Goal: Information Seeking & Learning: Learn about a topic

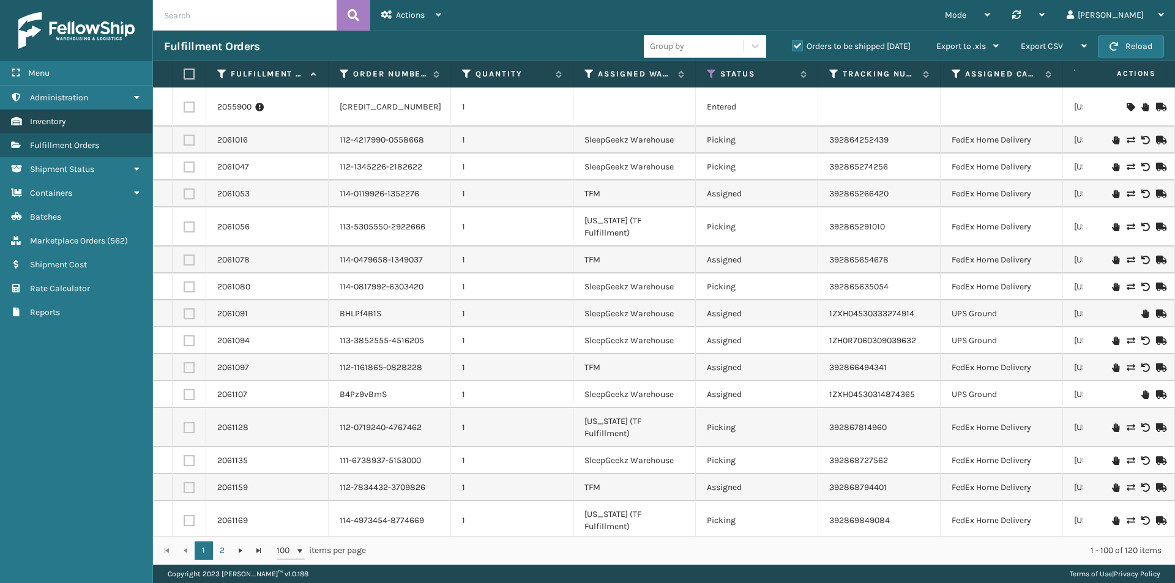
click at [70, 122] on link "Inventory" at bounding box center [76, 122] width 152 height 24
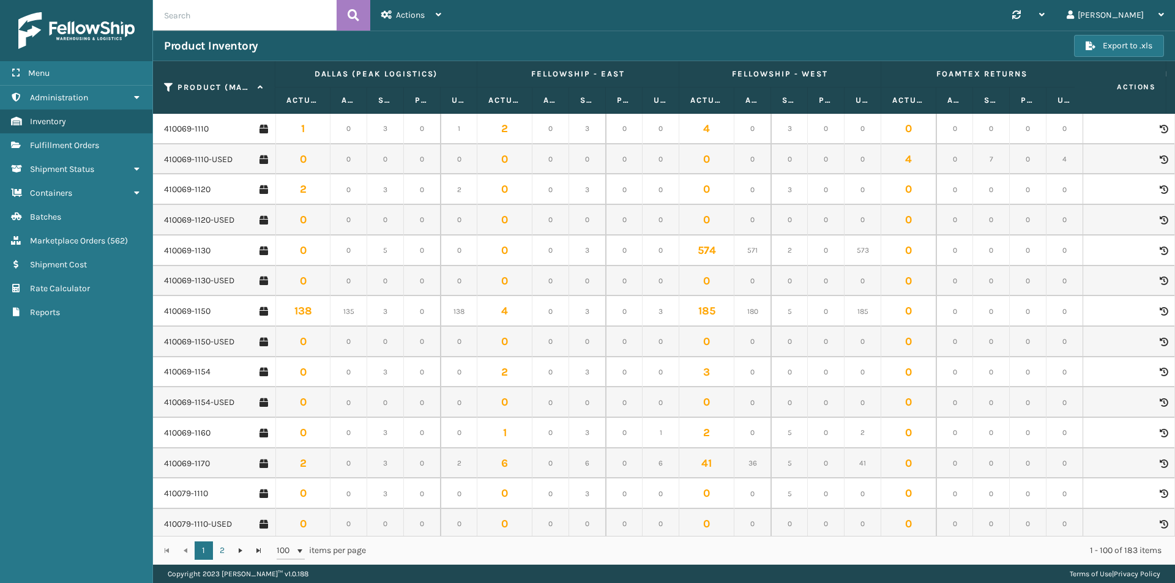
click at [202, 21] on input "text" at bounding box center [245, 15] width 184 height 31
paste input "410167-1160"
type input "410167-1160"
click at [351, 17] on icon at bounding box center [354, 15] width 12 height 18
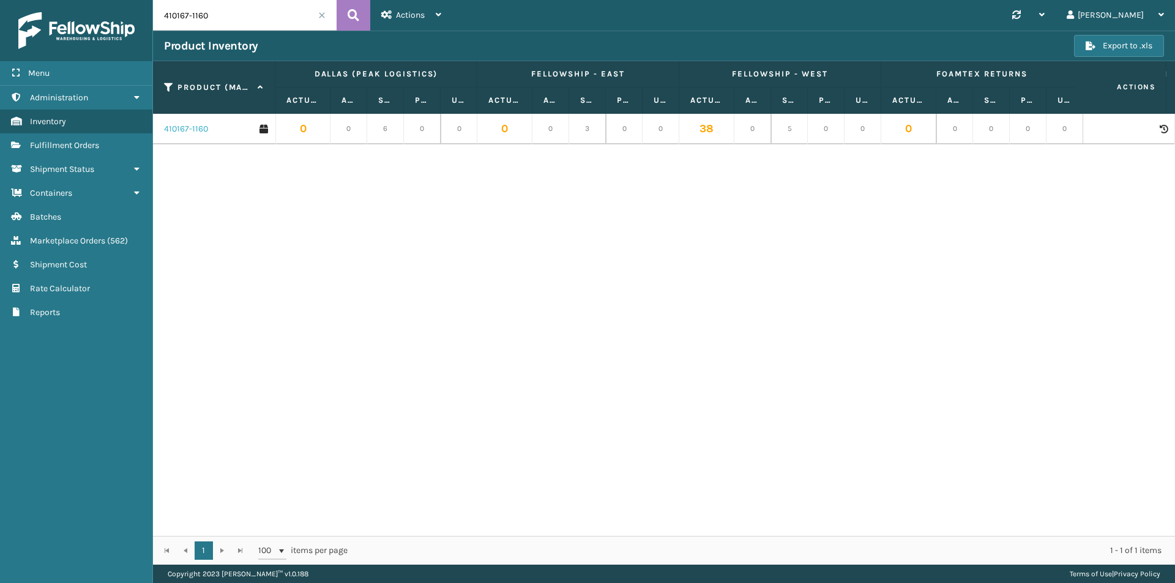
click at [188, 127] on link "410167-1160" at bounding box center [186, 129] width 44 height 12
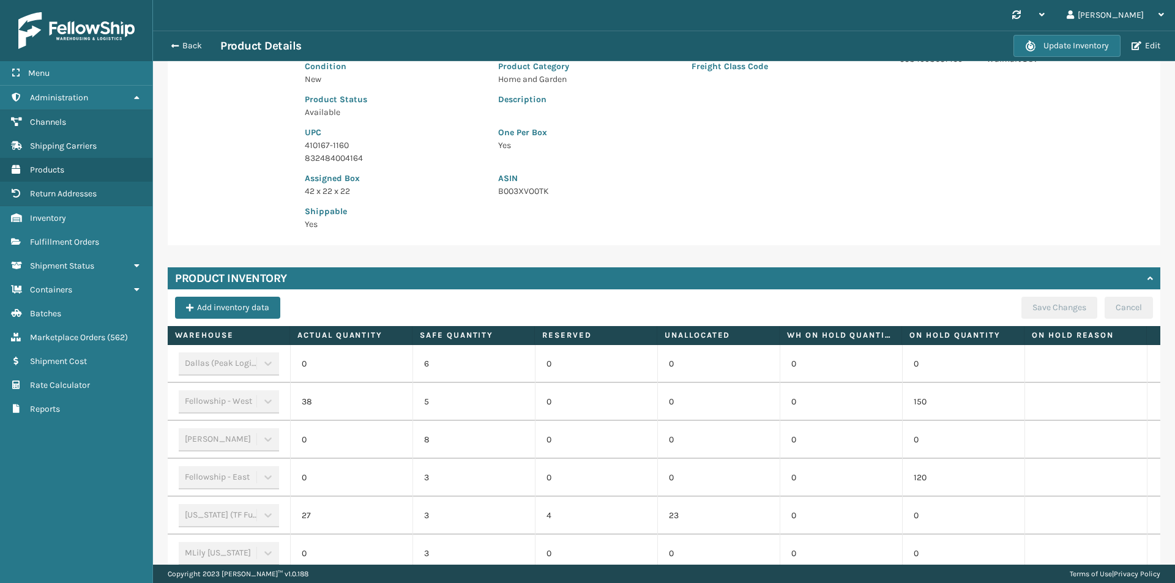
scroll to position [50, 0]
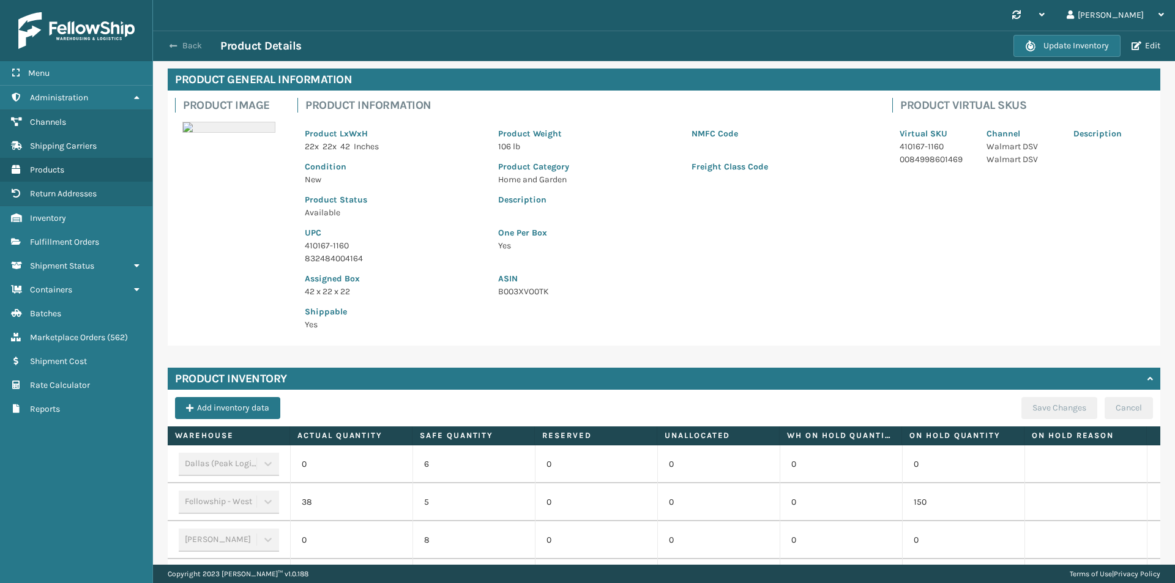
click at [187, 48] on button "Back" at bounding box center [192, 45] width 56 height 11
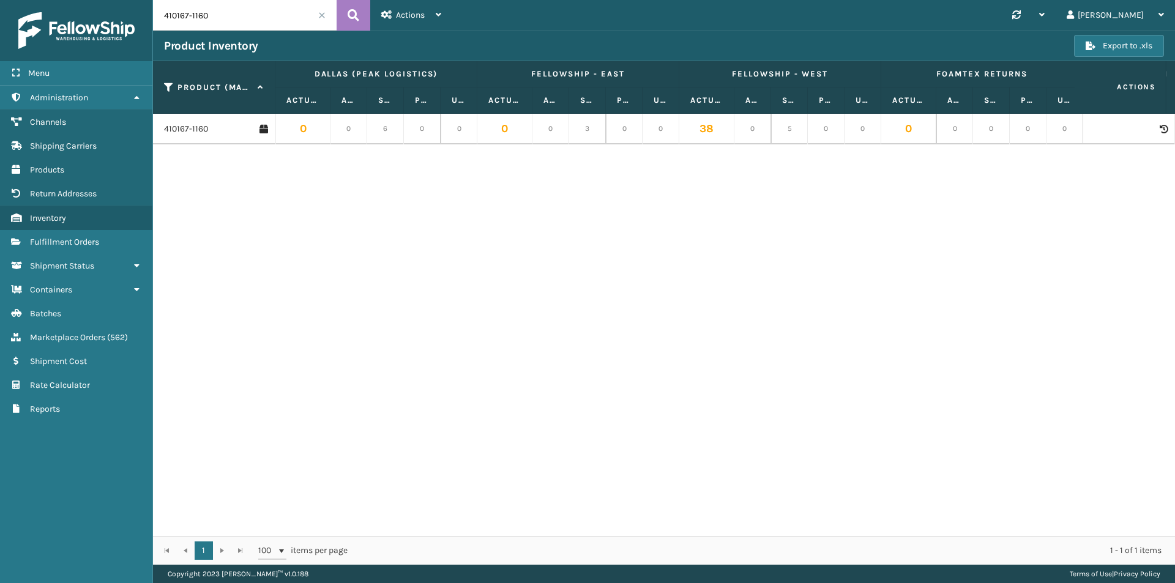
drag, startPoint x: 251, startPoint y: 16, endPoint x: 92, endPoint y: 16, distance: 159.7
click at [92, 0] on div "Menu Administration Channels Shipping Carriers Products Return Addresses Invent…" at bounding box center [587, 0] width 1175 height 0
paste input "069-111"
type input "410069-1110"
click at [352, 10] on icon at bounding box center [354, 15] width 12 height 18
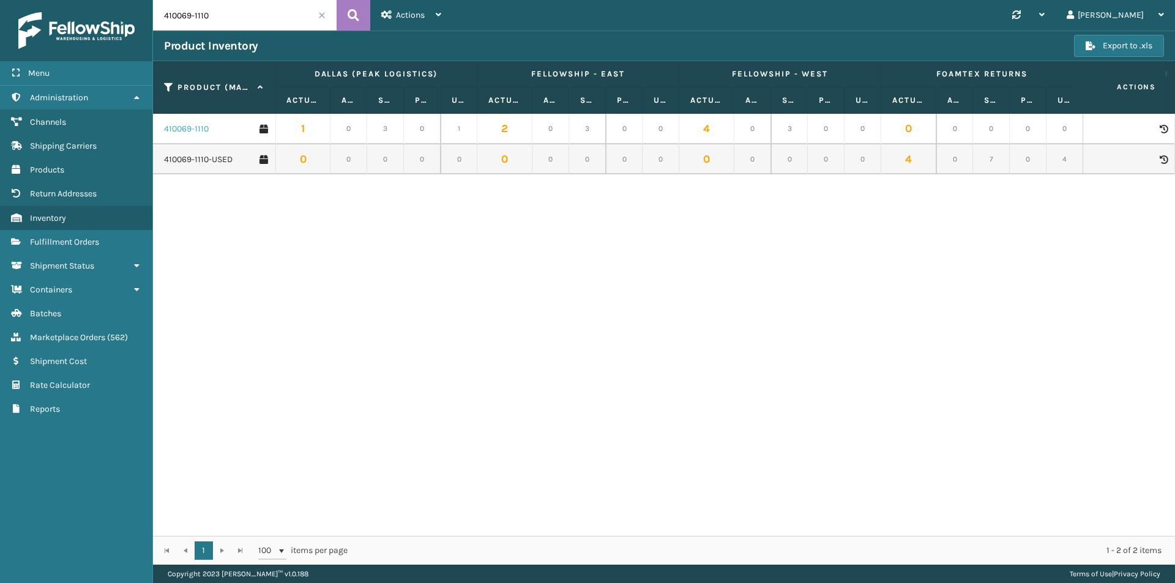
click at [186, 132] on link "410069-1110" at bounding box center [186, 129] width 45 height 12
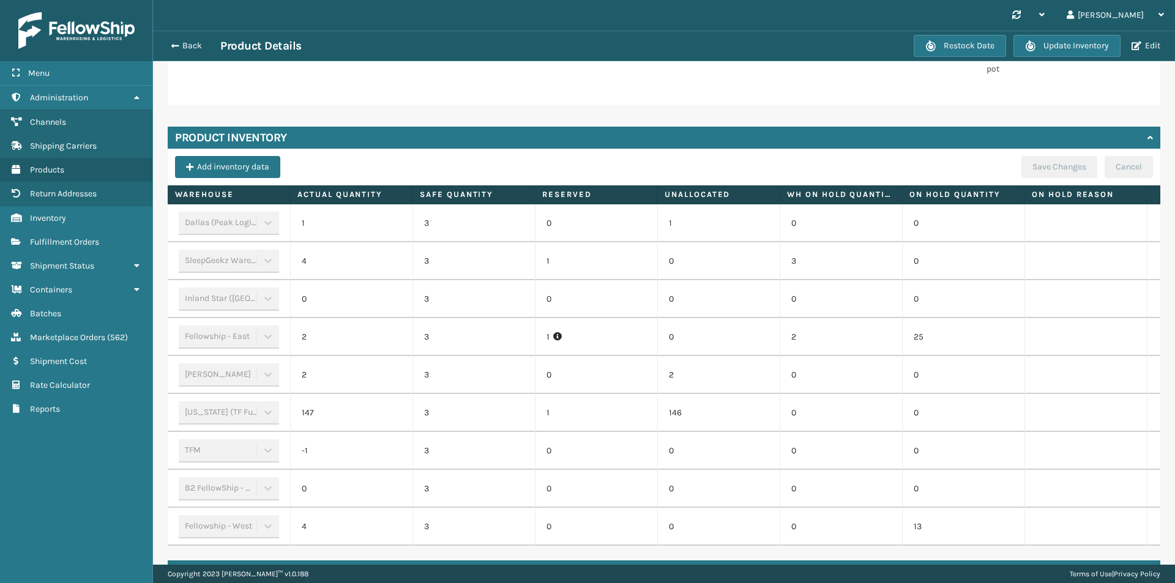
scroll to position [367, 0]
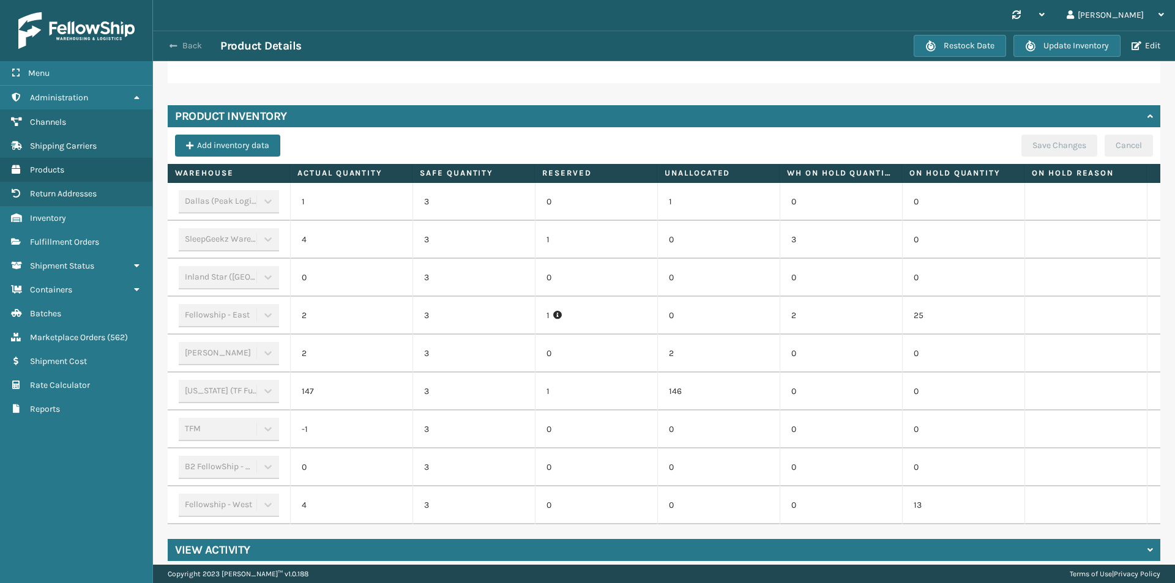
click at [189, 45] on button "Back" at bounding box center [192, 45] width 56 height 11
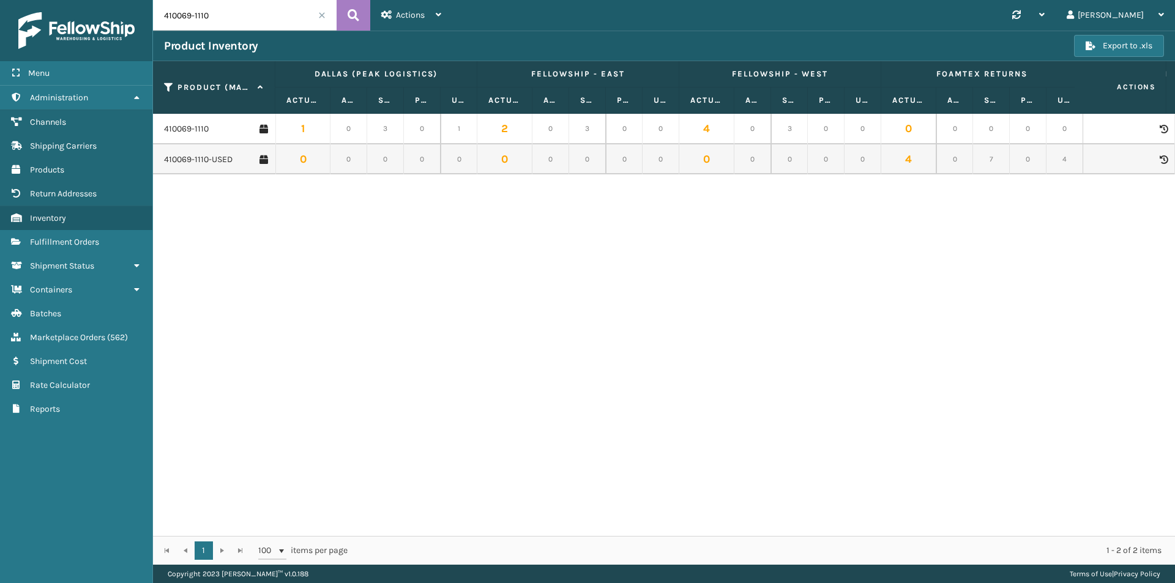
drag, startPoint x: 239, startPoint y: 17, endPoint x: 134, endPoint y: 17, distance: 105.2
click at [134, 0] on div "Menu Administration Channels Shipping Carriers Products Return Addresses Invent…" at bounding box center [587, 0] width 1175 height 0
paste input "79-113"
type input "410079-1130"
click at [343, 13] on button at bounding box center [354, 15] width 34 height 31
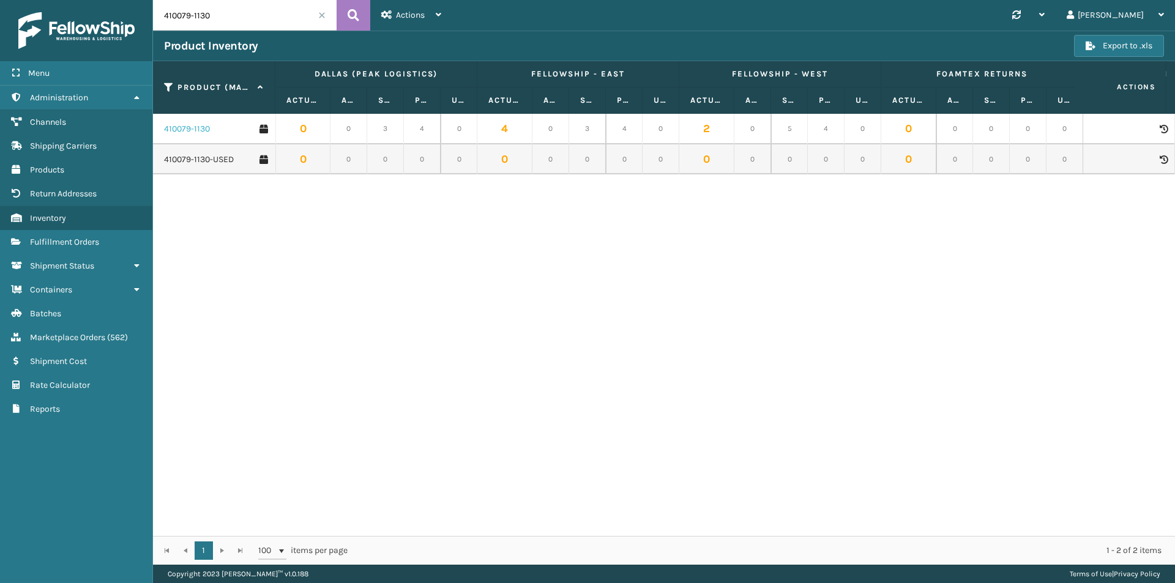
click at [201, 132] on link "410079-1130" at bounding box center [187, 129] width 46 height 12
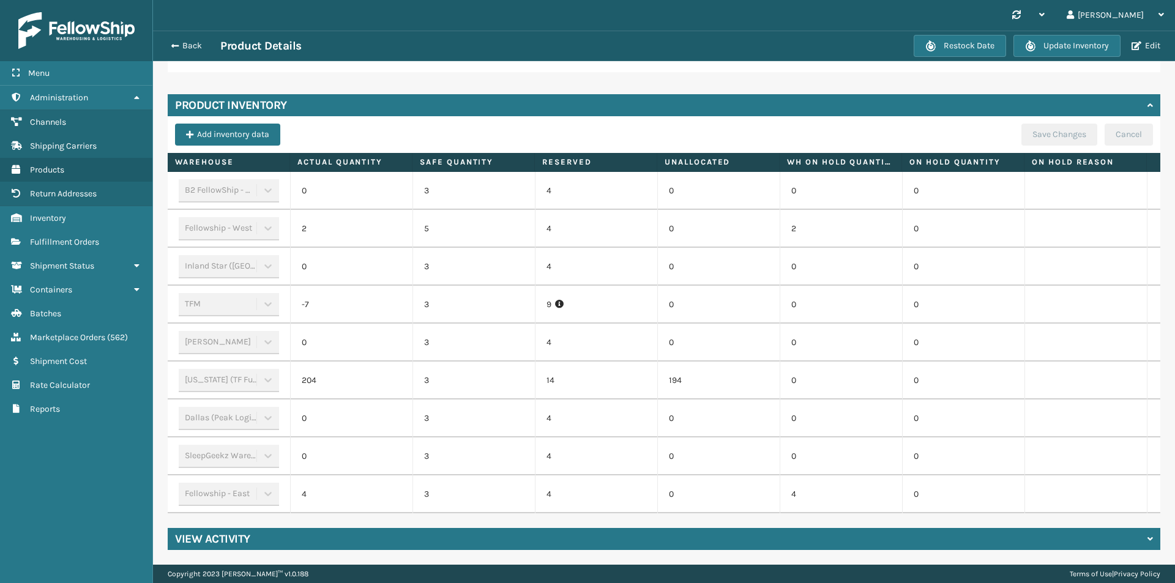
scroll to position [332, 0]
click at [196, 48] on button "Back" at bounding box center [192, 45] width 56 height 11
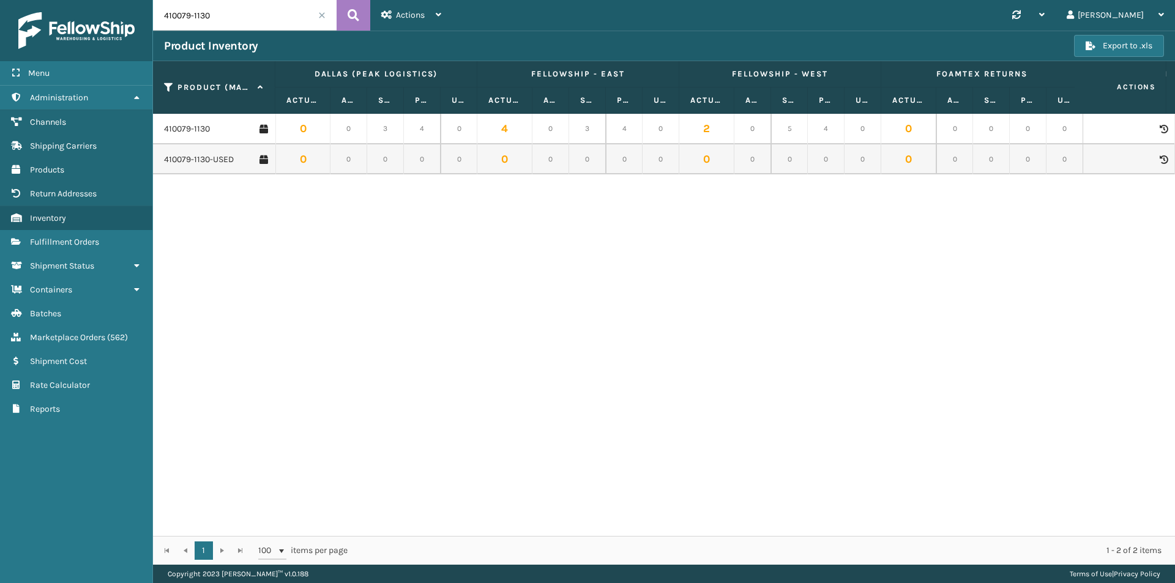
drag, startPoint x: 220, startPoint y: 17, endPoint x: 144, endPoint y: 15, distance: 75.9
click at [144, 0] on div "Menu Administration Channels Shipping Carriers Products Return Addresses Invent…" at bounding box center [587, 0] width 1175 height 0
type input "1154"
click at [195, 132] on link "410069-1154" at bounding box center [187, 129] width 47 height 12
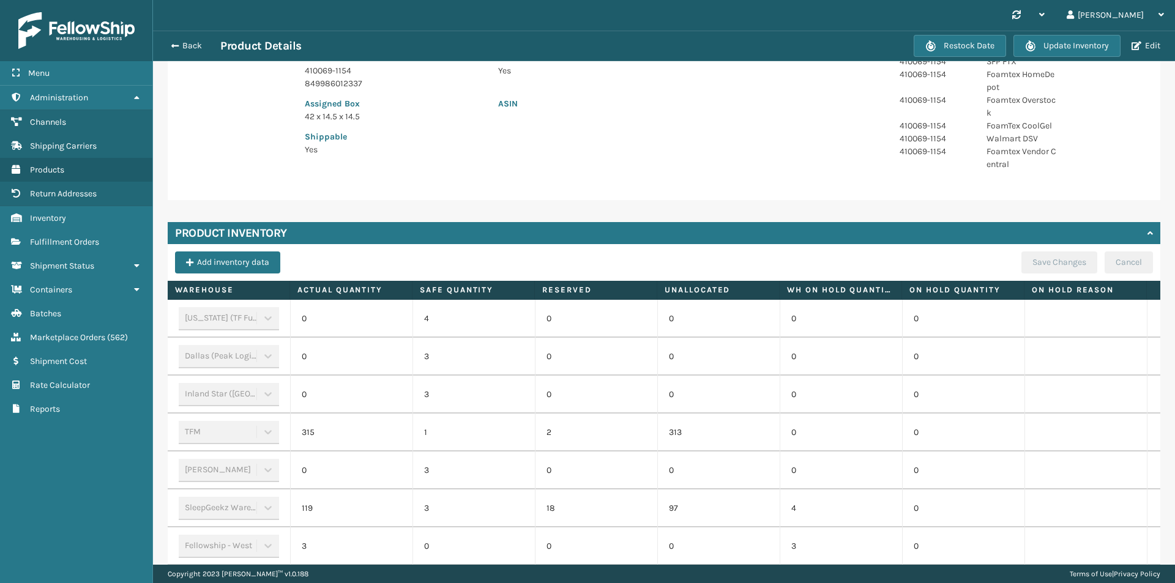
scroll to position [306, 0]
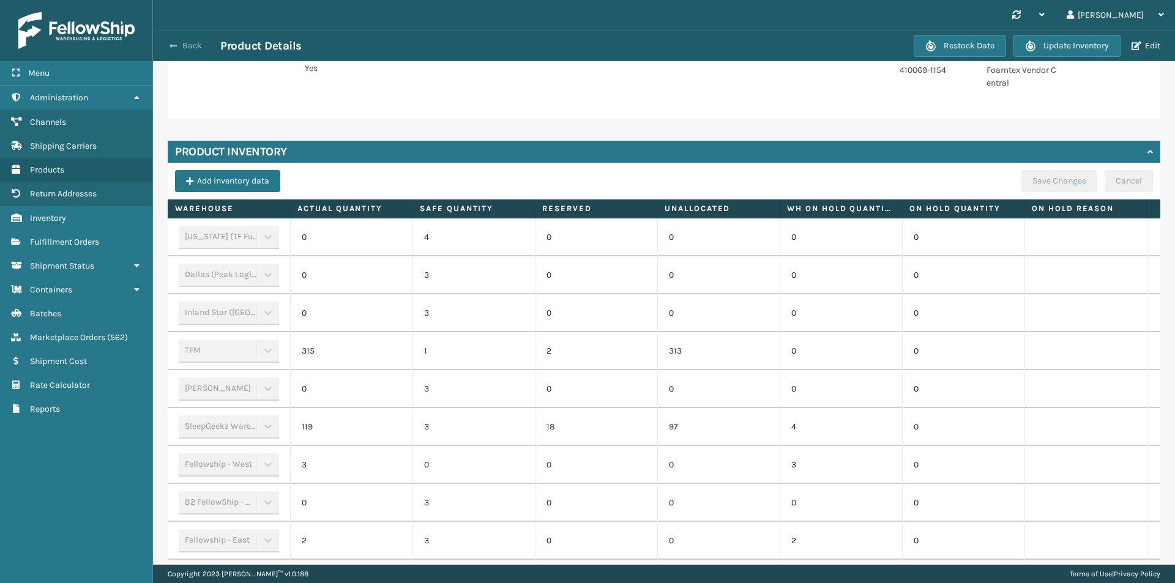
click at [191, 48] on button "Back" at bounding box center [192, 45] width 56 height 11
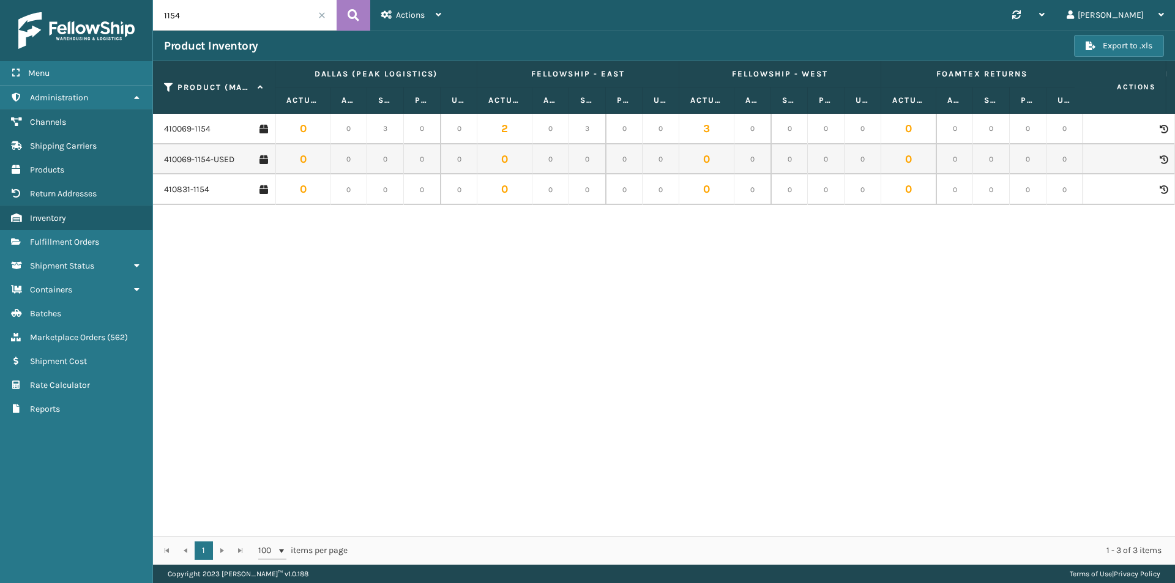
drag, startPoint x: 234, startPoint y: 17, endPoint x: 148, endPoint y: 17, distance: 85.7
click at [148, 0] on div "Menu Administration Channels Shipping Carriers Products Return Addresses Invent…" at bounding box center [587, 0] width 1175 height 0
paste input "410106-1130"
type input "410106-1130"
click at [360, 16] on button at bounding box center [354, 15] width 34 height 31
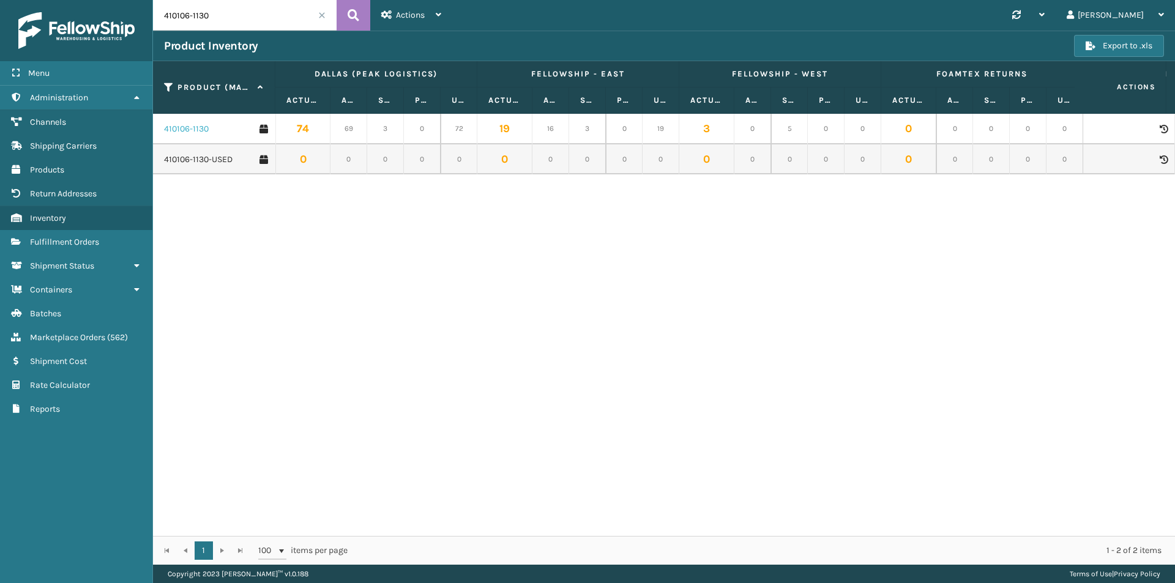
click at [195, 131] on link "410106-1130" at bounding box center [186, 129] width 45 height 12
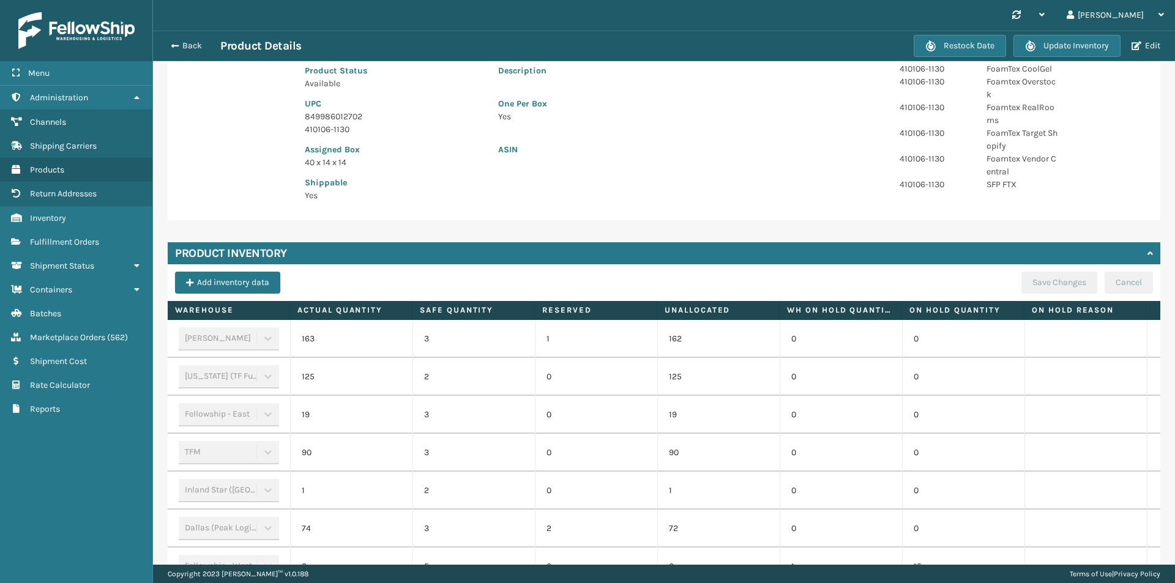
scroll to position [306, 0]
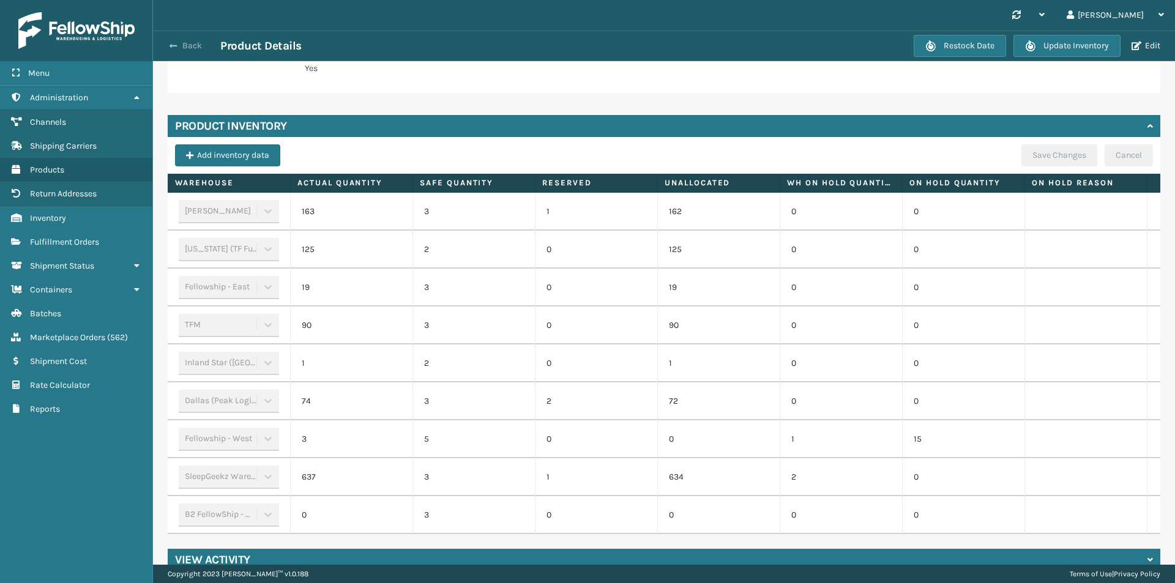
click at [188, 46] on button "Back" at bounding box center [192, 45] width 56 height 11
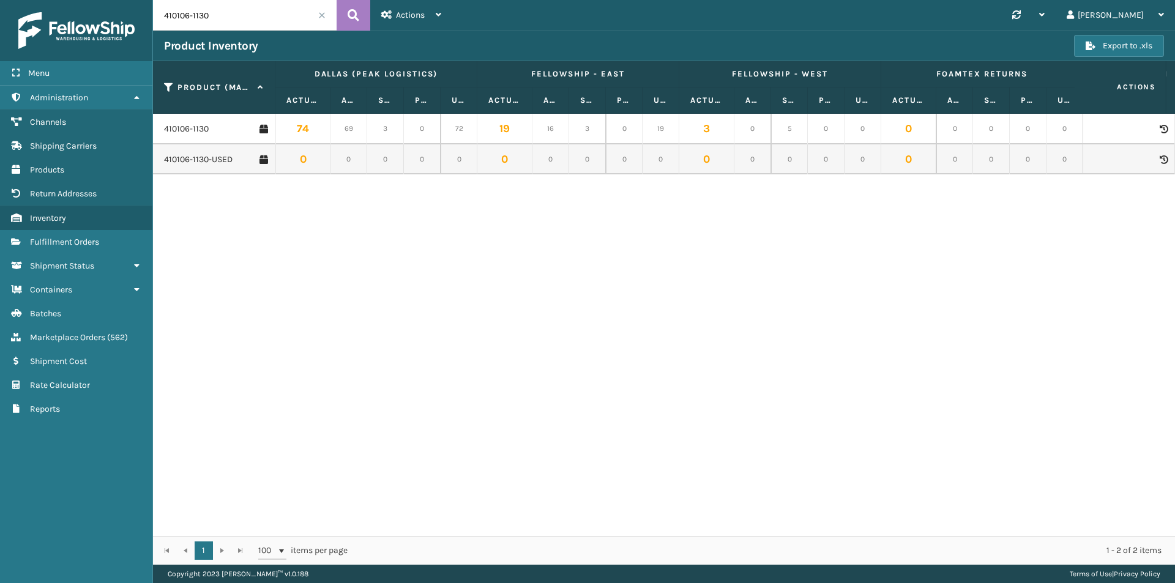
drag, startPoint x: 247, startPoint y: 17, endPoint x: 150, endPoint y: 17, distance: 96.7
click at [150, 0] on div "Menu Administration Channels Shipping Carriers Products Return Addresses Invent…" at bounding box center [587, 0] width 1175 height 0
paste input "7-116"
type input "410107-1160"
click at [355, 16] on icon at bounding box center [354, 15] width 12 height 18
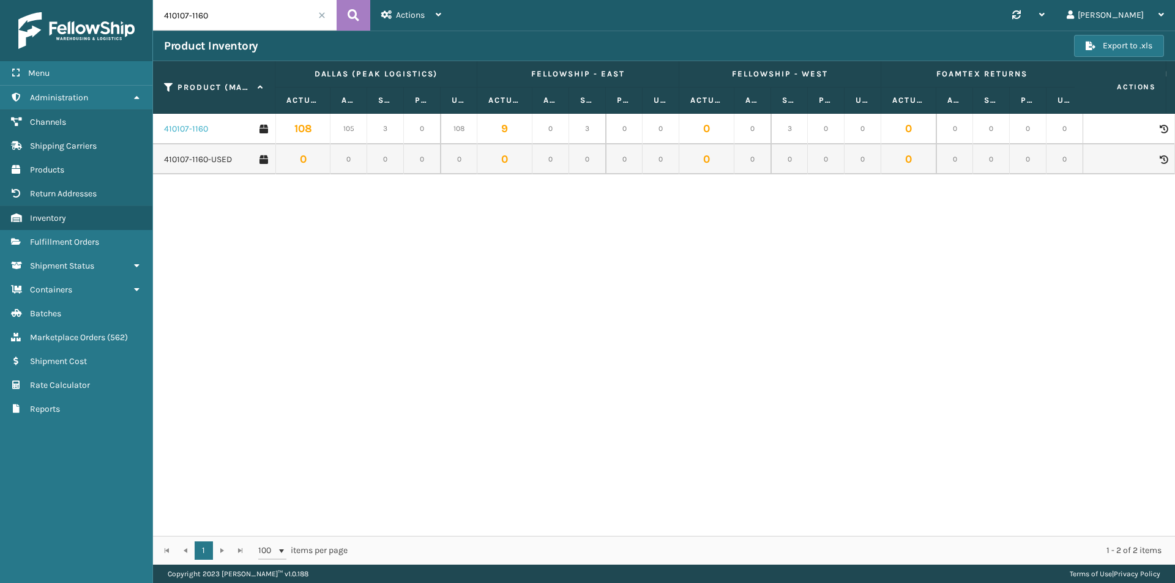
click at [196, 125] on link "410107-1160" at bounding box center [186, 129] width 44 height 12
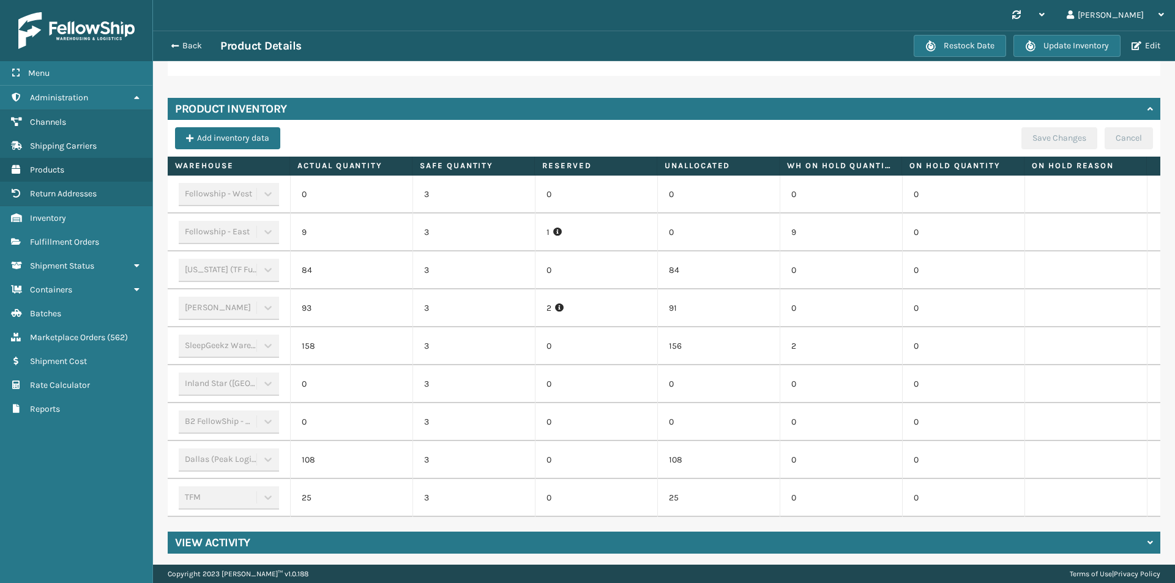
scroll to position [332, 0]
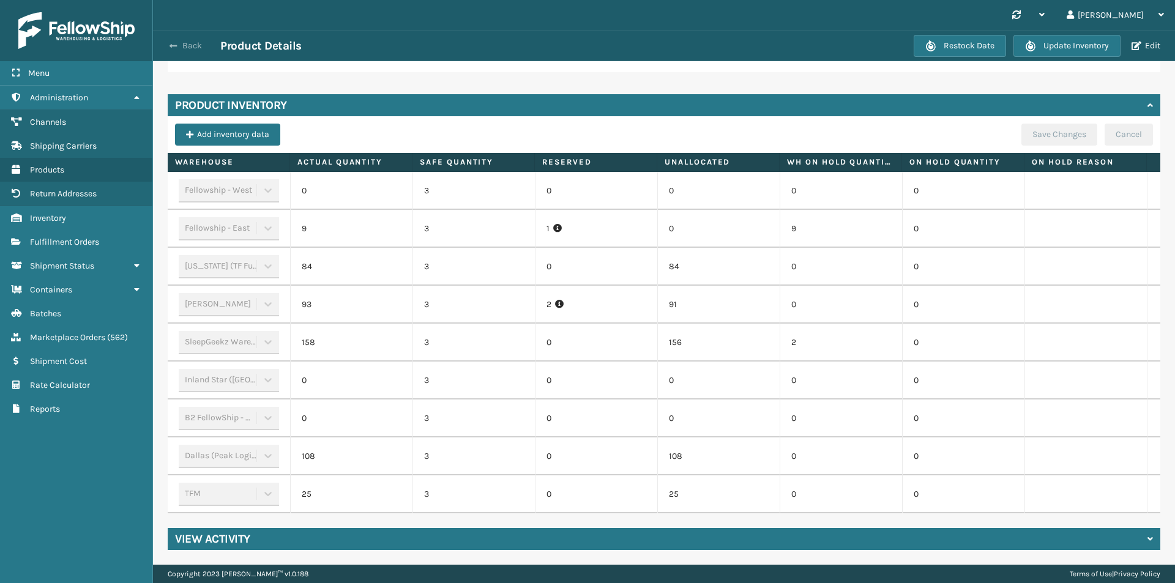
click at [189, 47] on button "Back" at bounding box center [192, 45] width 56 height 11
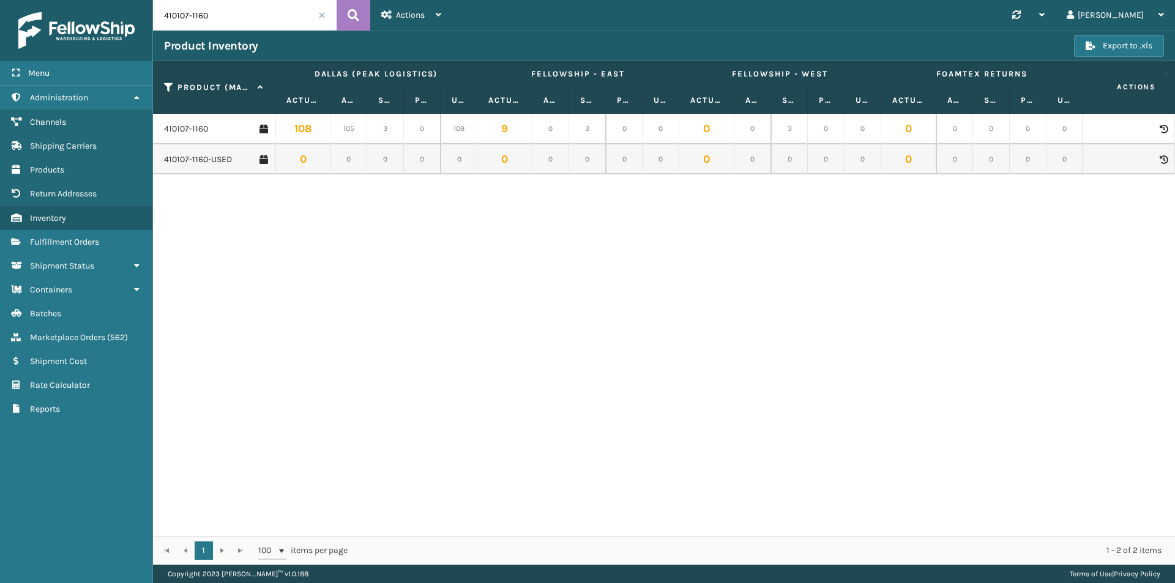
drag, startPoint x: 229, startPoint y: 22, endPoint x: 126, endPoint y: 22, distance: 102.8
click at [126, 0] on div "Menu Administration Channels Shipping Carriers Products Return Addresses Invent…" at bounding box center [587, 0] width 1175 height 0
paste input "67-115"
type input "410167-1150"
click at [352, 18] on icon at bounding box center [354, 15] width 12 height 18
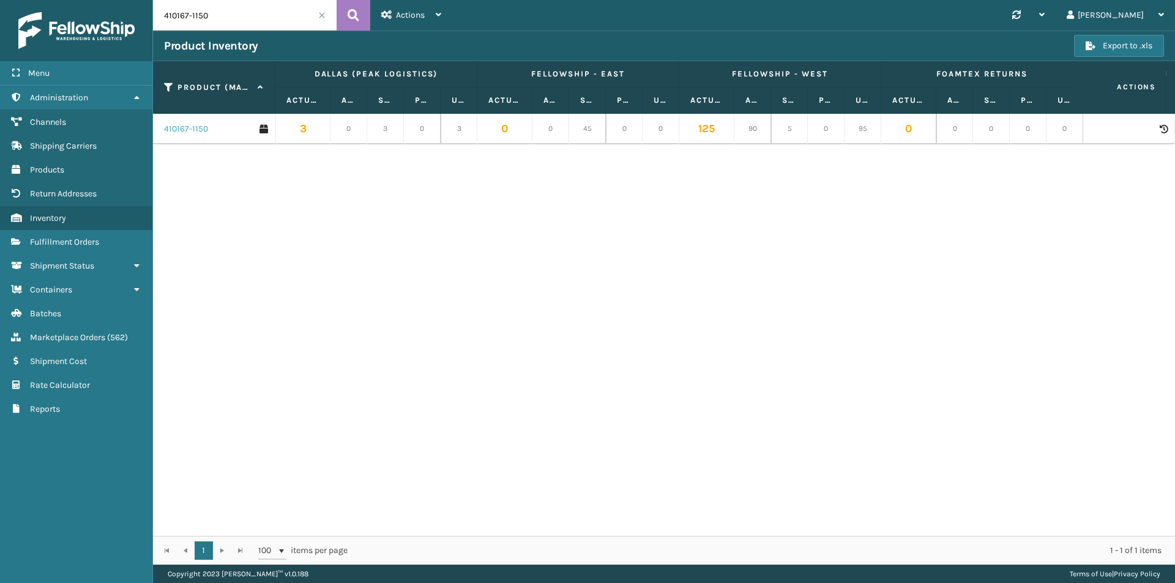
click at [178, 127] on link "410167-1150" at bounding box center [186, 129] width 44 height 12
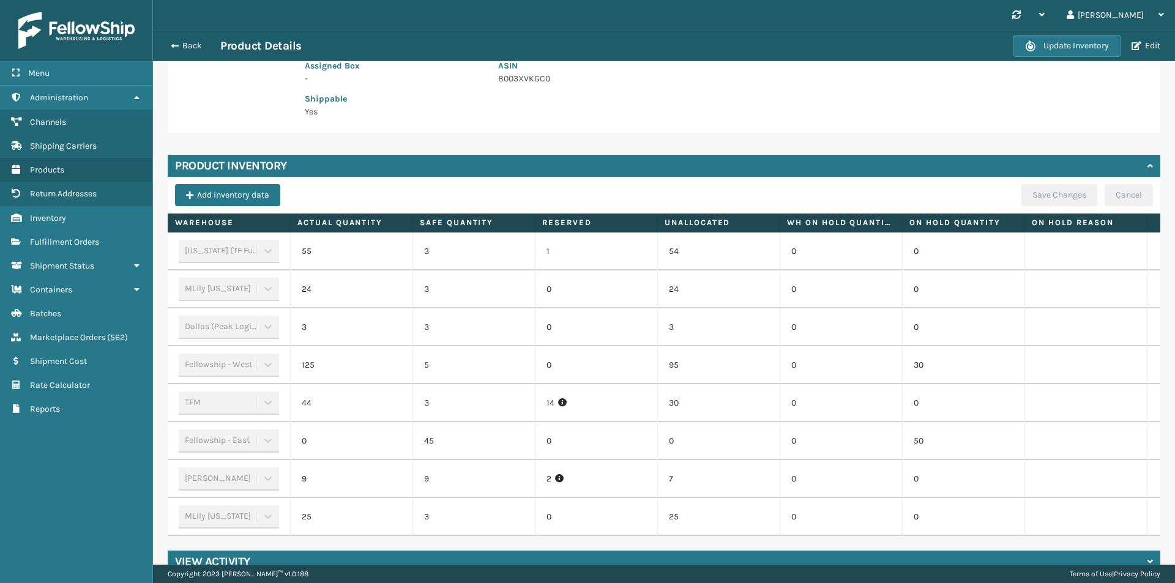
scroll to position [294, 0]
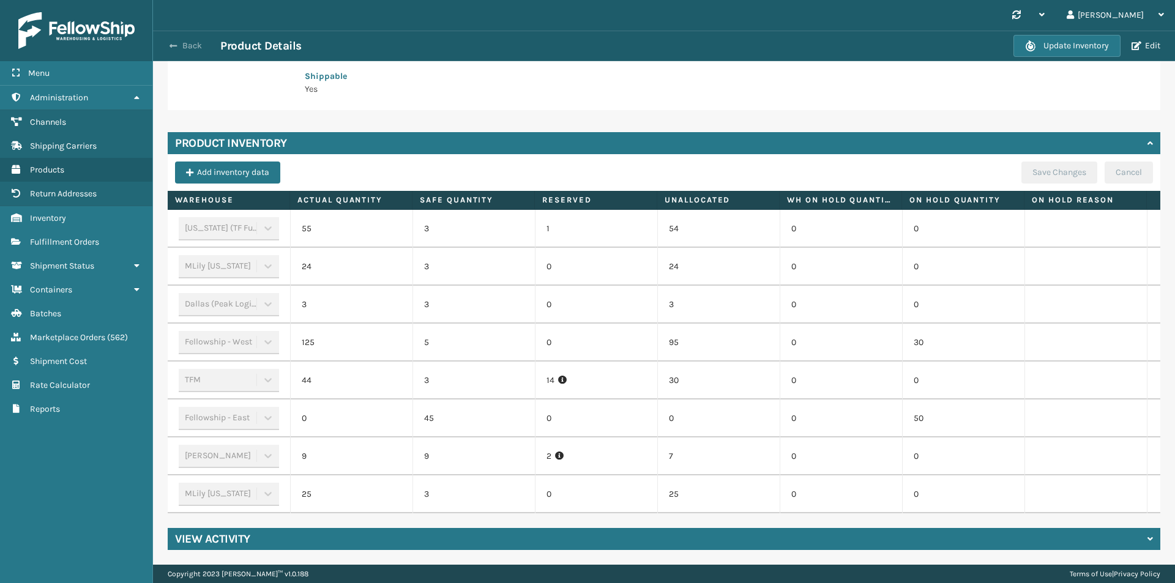
click at [192, 50] on button "Back" at bounding box center [192, 45] width 56 height 11
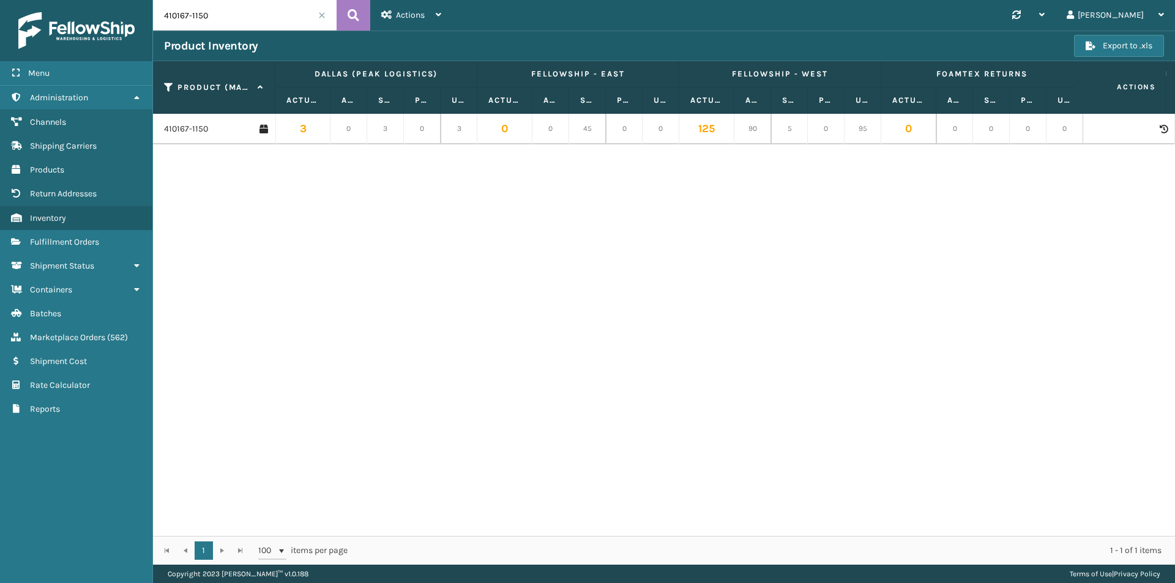
drag, startPoint x: 222, startPoint y: 17, endPoint x: 136, endPoint y: 16, distance: 85.1
click at [136, 0] on div "Menu Administration Channels Shipping Carriers Products Return Addresses Invent…" at bounding box center [587, 0] width 1175 height 0
paste input "3009-113"
type input "413009-1130"
click at [358, 17] on icon at bounding box center [354, 15] width 12 height 18
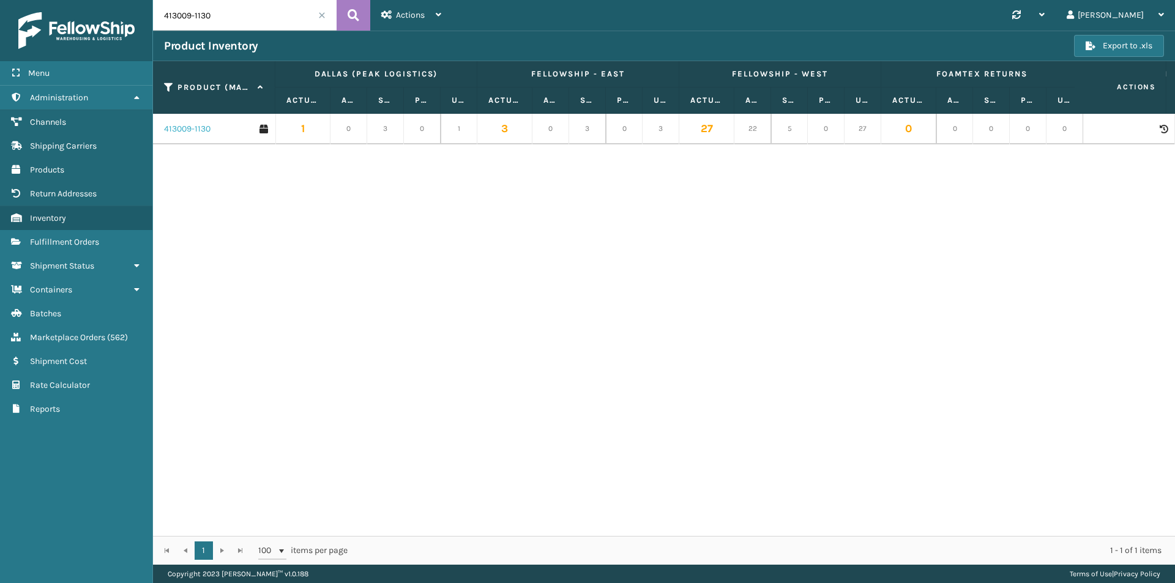
click at [194, 127] on link "413009-1130" at bounding box center [187, 129] width 47 height 12
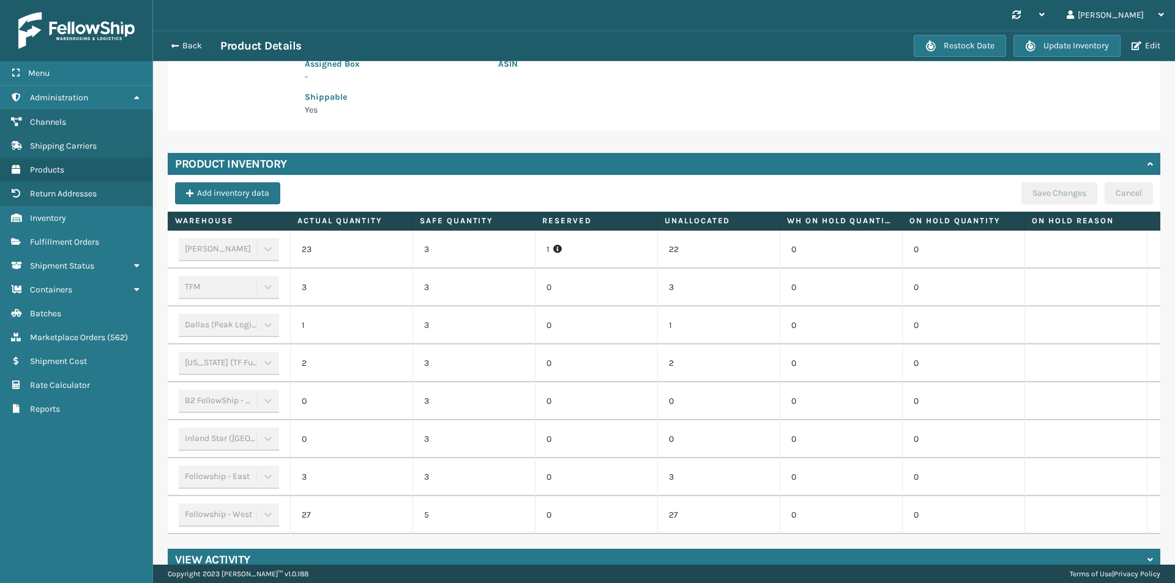
scroll to position [294, 0]
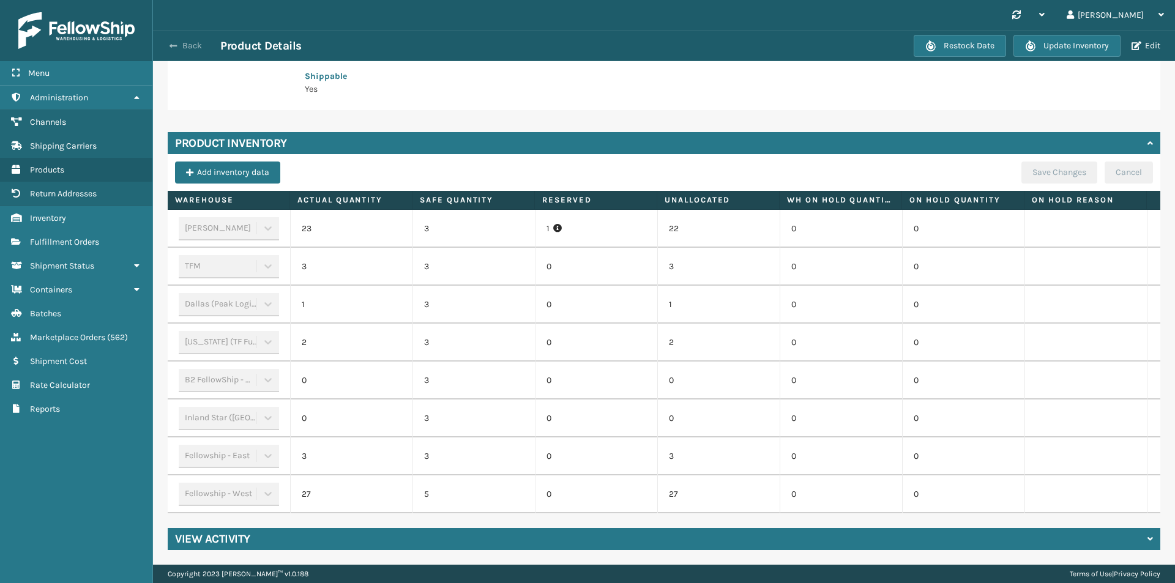
click at [186, 43] on button "Back" at bounding box center [192, 45] width 56 height 11
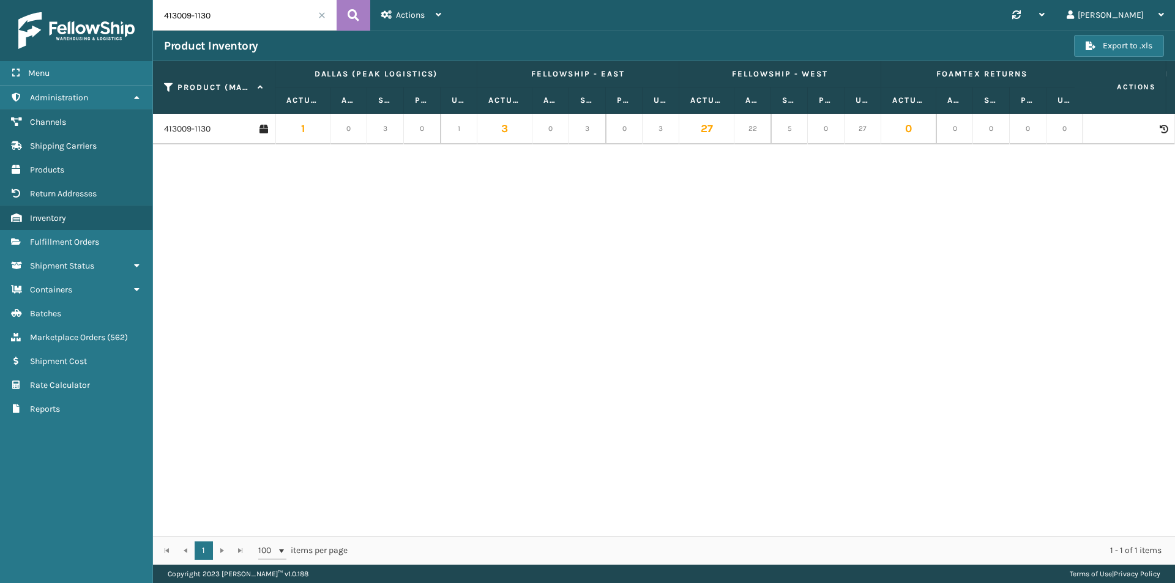
drag, startPoint x: 241, startPoint y: 15, endPoint x: 129, endPoint y: 15, distance: 112.0
click at [129, 0] on div "Menu Administration Channels Shipping Carriers Products Return Addresses Invent…" at bounding box center [587, 0] width 1175 height 0
paste input "0107-112"
type input "410107-1120"
click at [353, 15] on icon at bounding box center [354, 15] width 12 height 18
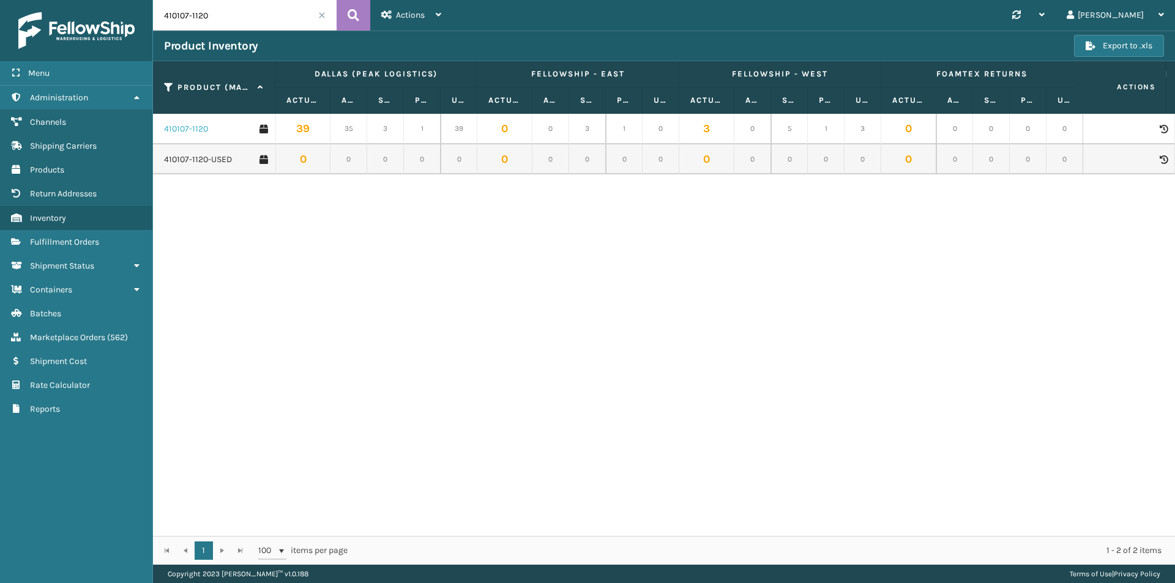
click at [188, 129] on link "410107-1120" at bounding box center [186, 129] width 44 height 12
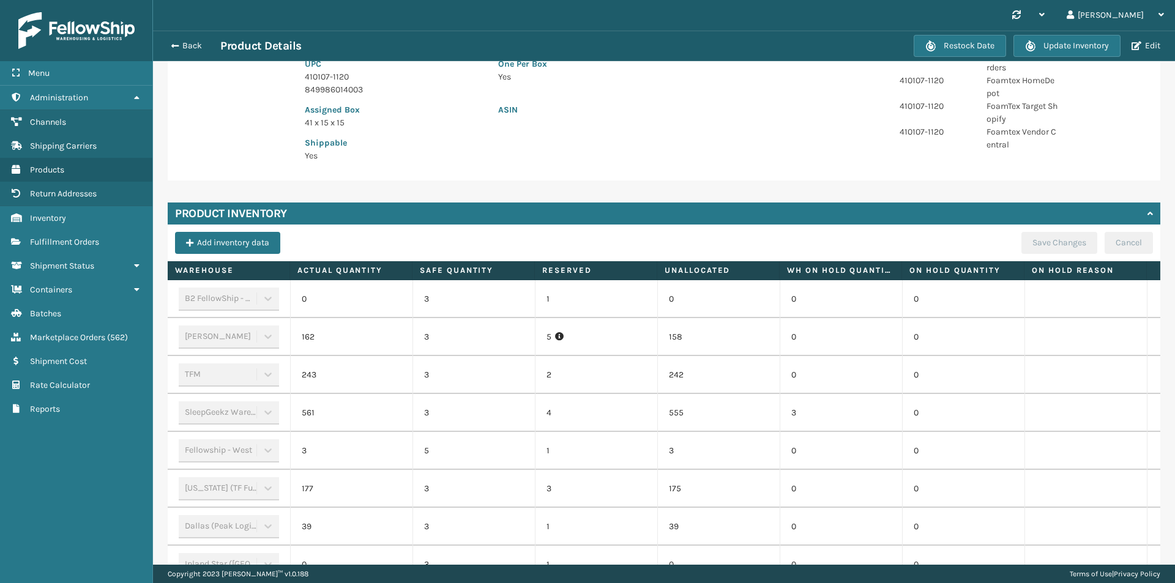
scroll to position [306, 0]
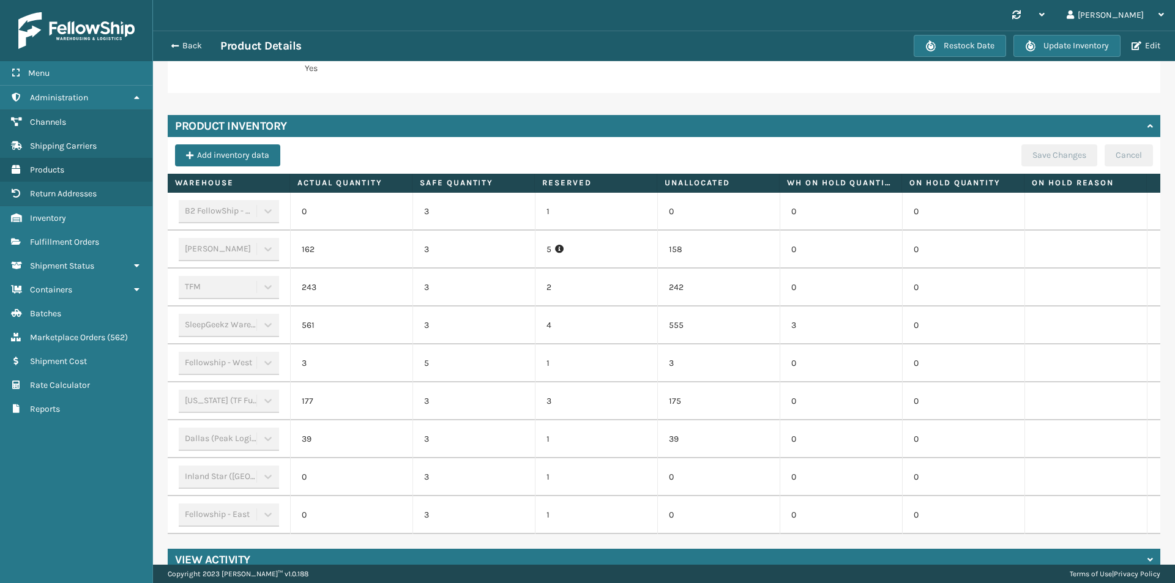
drag, startPoint x: 185, startPoint y: 49, endPoint x: 171, endPoint y: 61, distance: 18.3
click at [185, 49] on button "Back" at bounding box center [192, 45] width 56 height 11
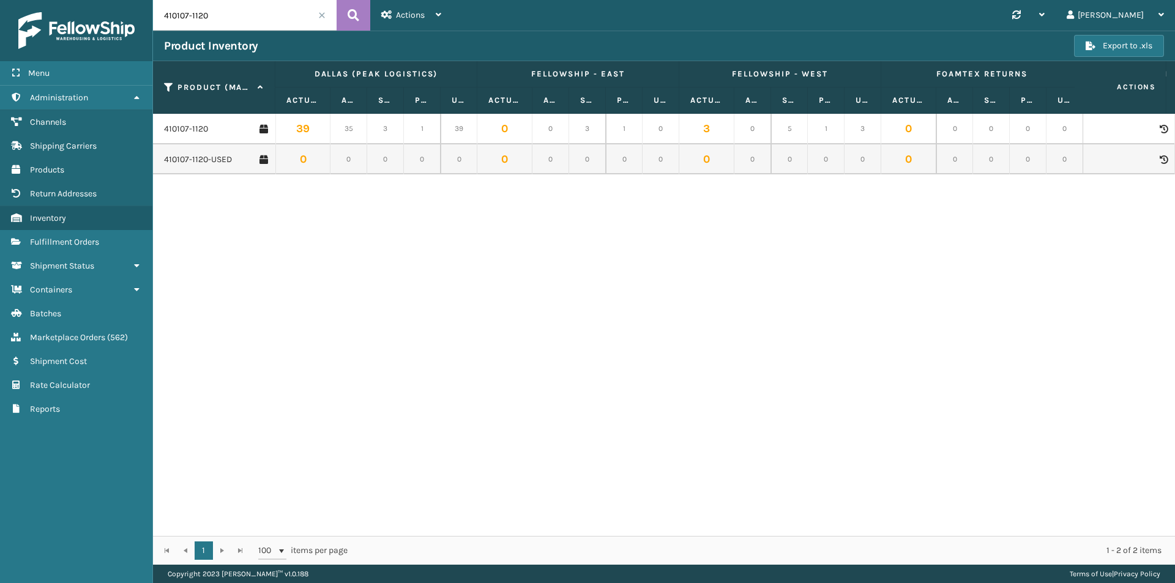
drag, startPoint x: 242, startPoint y: 17, endPoint x: 128, endPoint y: 22, distance: 114.5
click at [128, 0] on div "Menu Administration Channels Shipping Carriers Products Return Addresses Invent…" at bounding box center [587, 0] width 1175 height 0
paste input "079-115"
type input "410079-1150"
click at [359, 17] on icon at bounding box center [354, 15] width 12 height 18
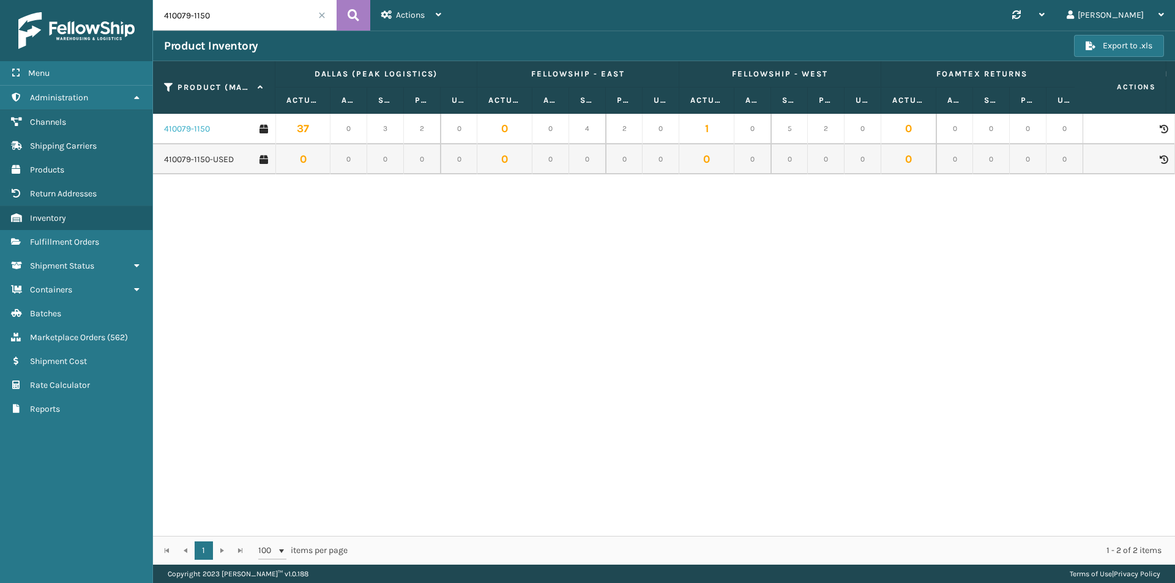
click at [199, 128] on link "410079-1150" at bounding box center [187, 129] width 46 height 12
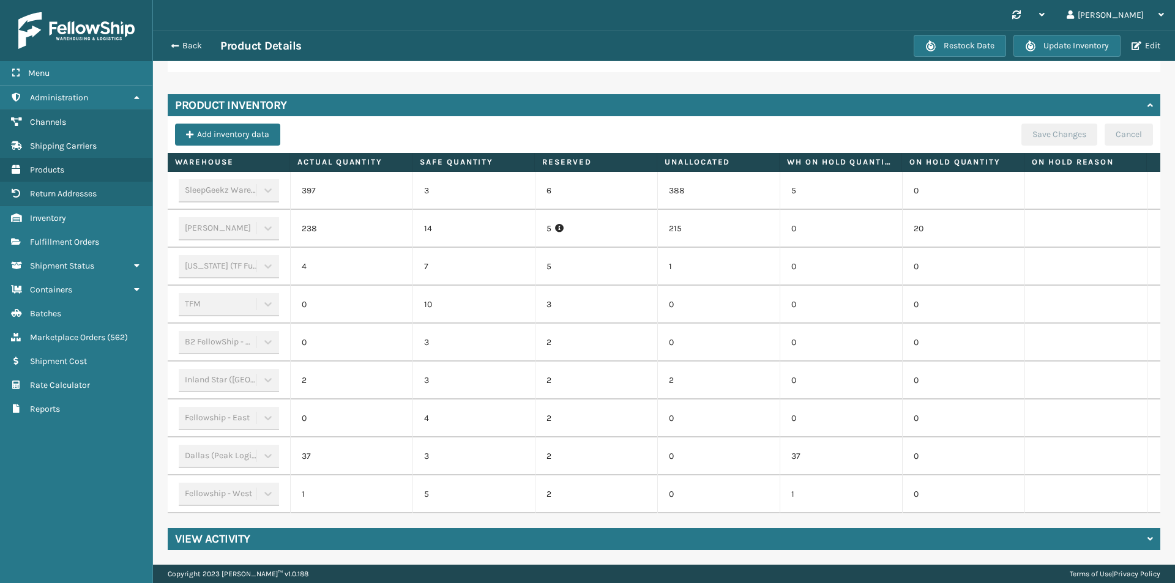
scroll to position [332, 0]
drag, startPoint x: 184, startPoint y: 45, endPoint x: 169, endPoint y: 61, distance: 22.1
click at [184, 45] on button "Back" at bounding box center [192, 45] width 56 height 11
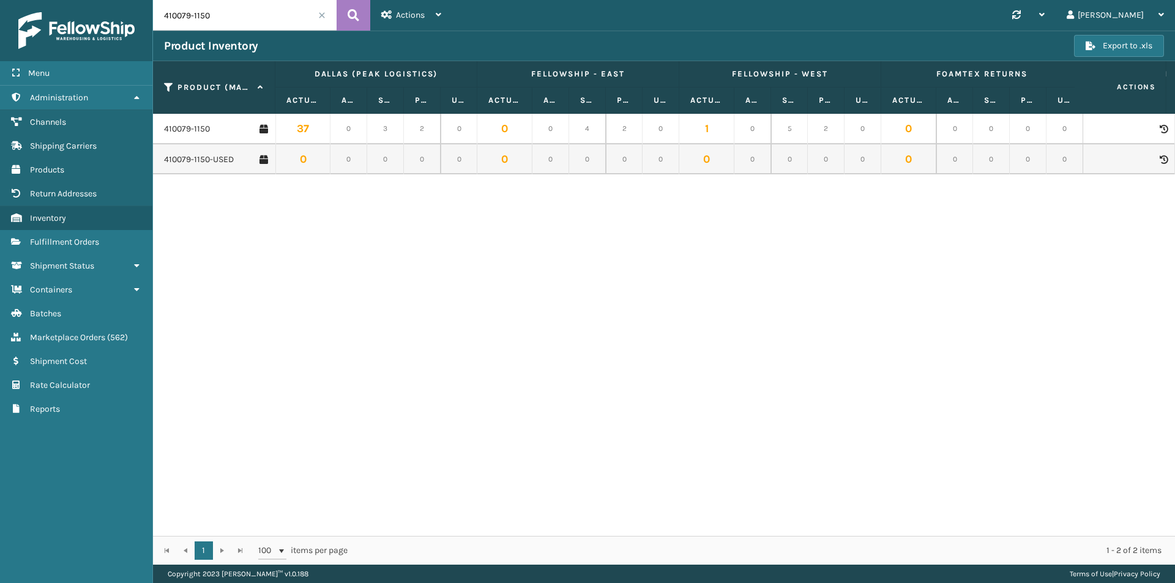
drag, startPoint x: 165, startPoint y: 15, endPoint x: 131, endPoint y: 15, distance: 33.7
click at [131, 0] on div "Menu Administration Channels Shipping Carriers Products Return Addresses Invent…" at bounding box center [587, 0] width 1175 height 0
paste input "69-113"
type input "410069-1130"
click at [357, 15] on icon at bounding box center [354, 15] width 12 height 18
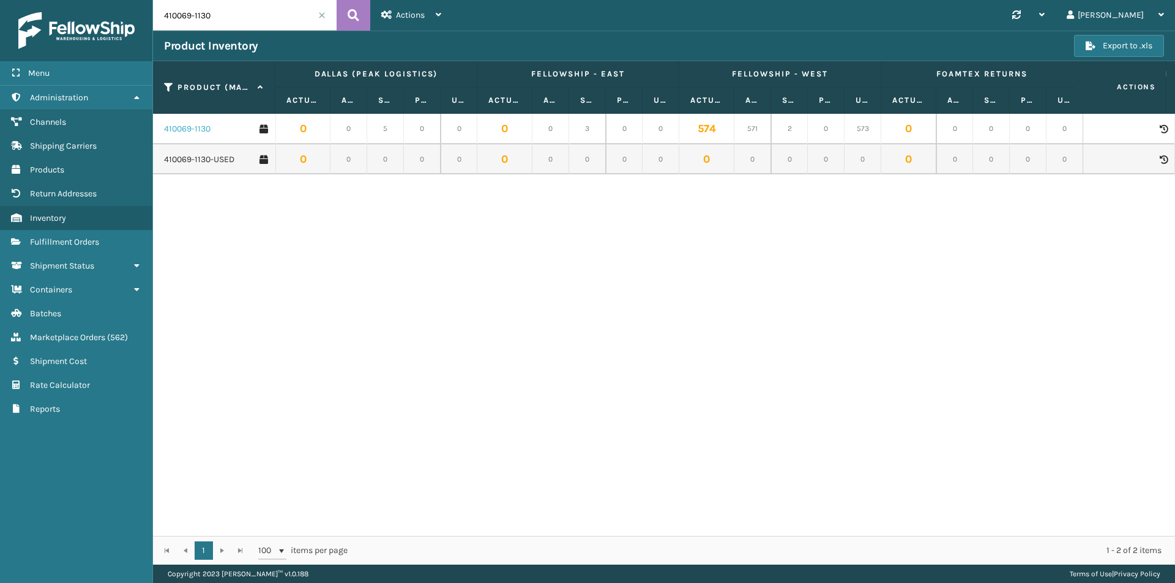
click at [193, 127] on link "410069-1130" at bounding box center [187, 129] width 47 height 12
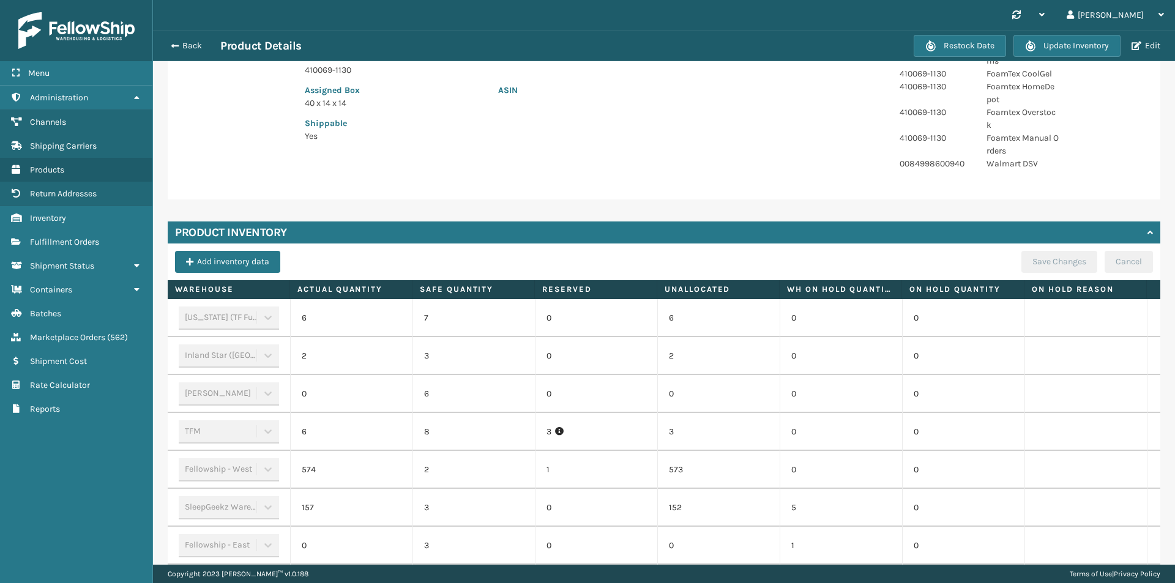
scroll to position [245, 0]
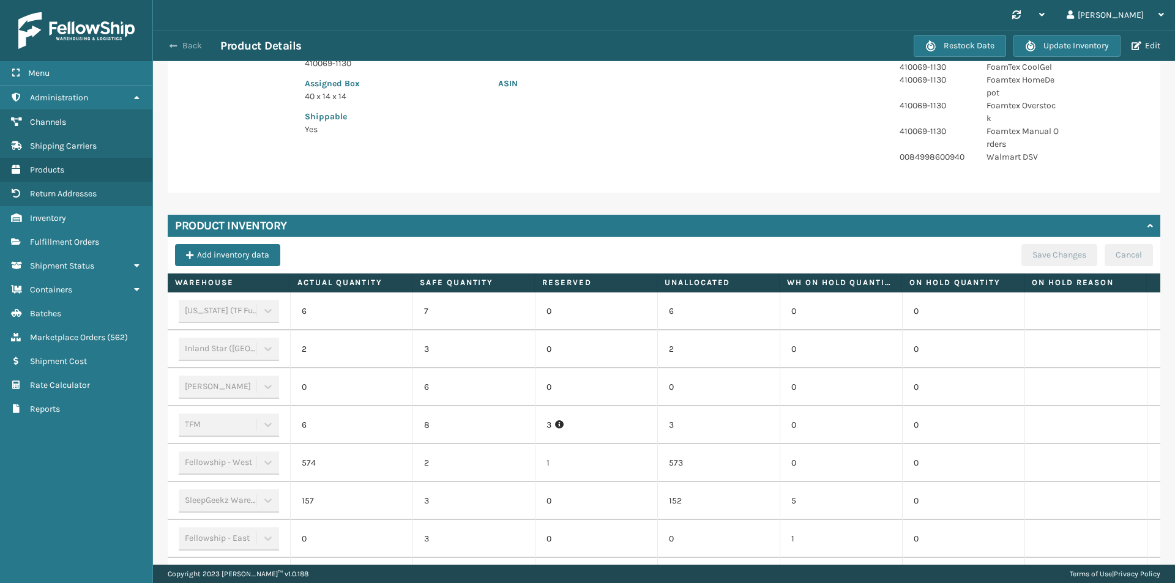
click at [185, 47] on button "Back" at bounding box center [192, 45] width 56 height 11
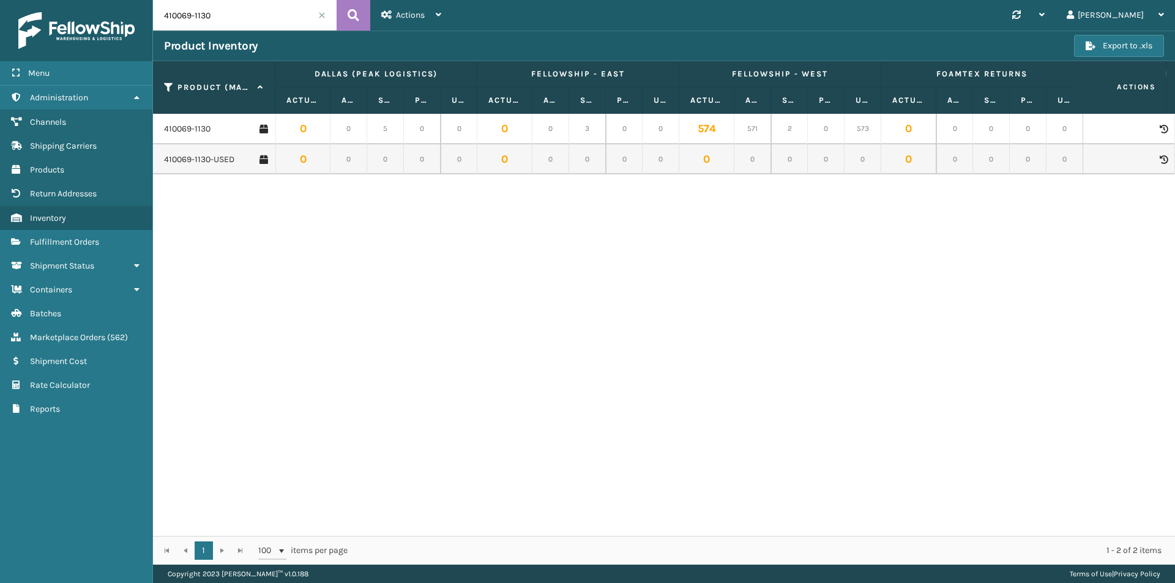
drag, startPoint x: 242, startPoint y: 19, endPoint x: 141, endPoint y: 21, distance: 100.4
click at [141, 0] on div "Menu Administration Channels Shipping Carriers Products Return Addresses Invent…" at bounding box center [587, 0] width 1175 height 0
paste input "79-115"
type input "410079-1150"
click at [187, 129] on link "410079-1150" at bounding box center [187, 129] width 46 height 12
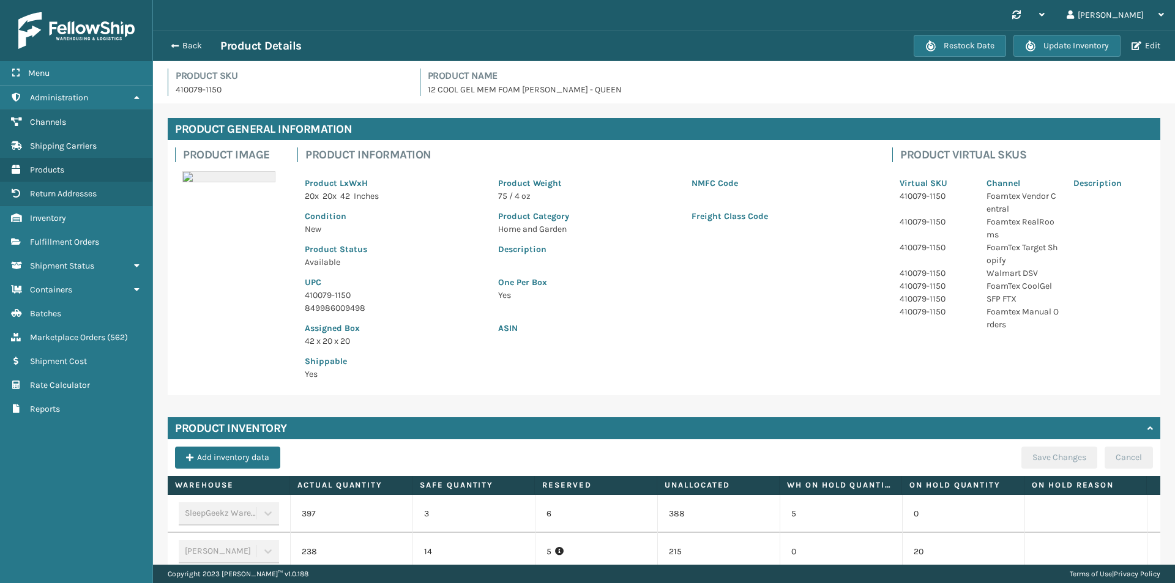
scroll to position [306, 0]
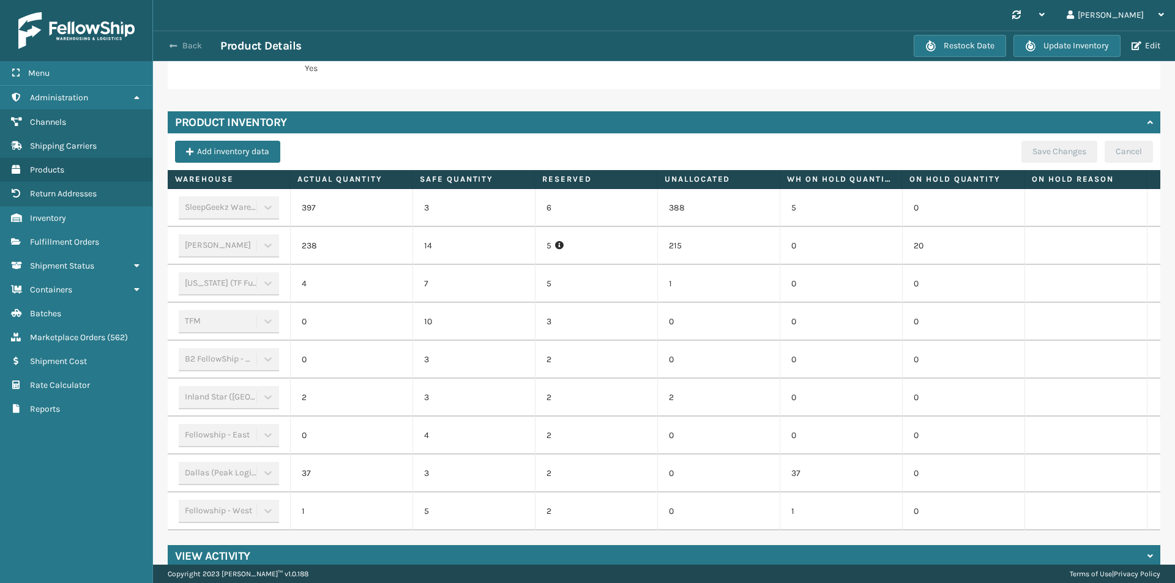
click at [188, 46] on button "Back" at bounding box center [192, 45] width 56 height 11
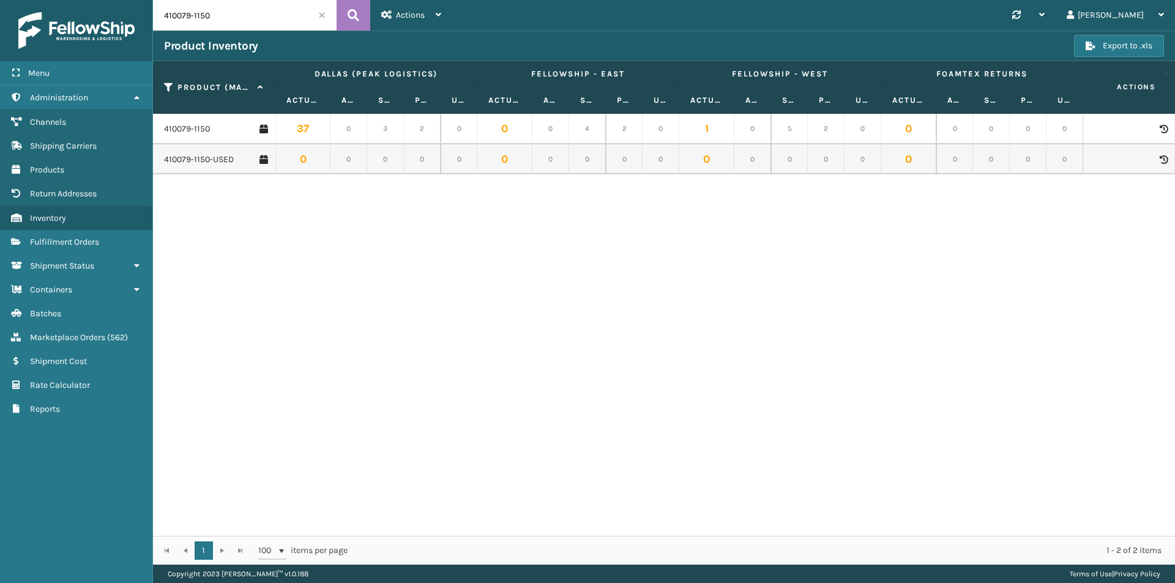
drag, startPoint x: 232, startPoint y: 17, endPoint x: 143, endPoint y: 17, distance: 89.3
click at [143, 0] on div "Menu Administration Channels Shipping Carriers Products Return Addresses Invent…" at bounding box center [587, 0] width 1175 height 0
paste input "107-116"
type input "410107-1160"
click at [358, 18] on icon at bounding box center [354, 15] width 12 height 18
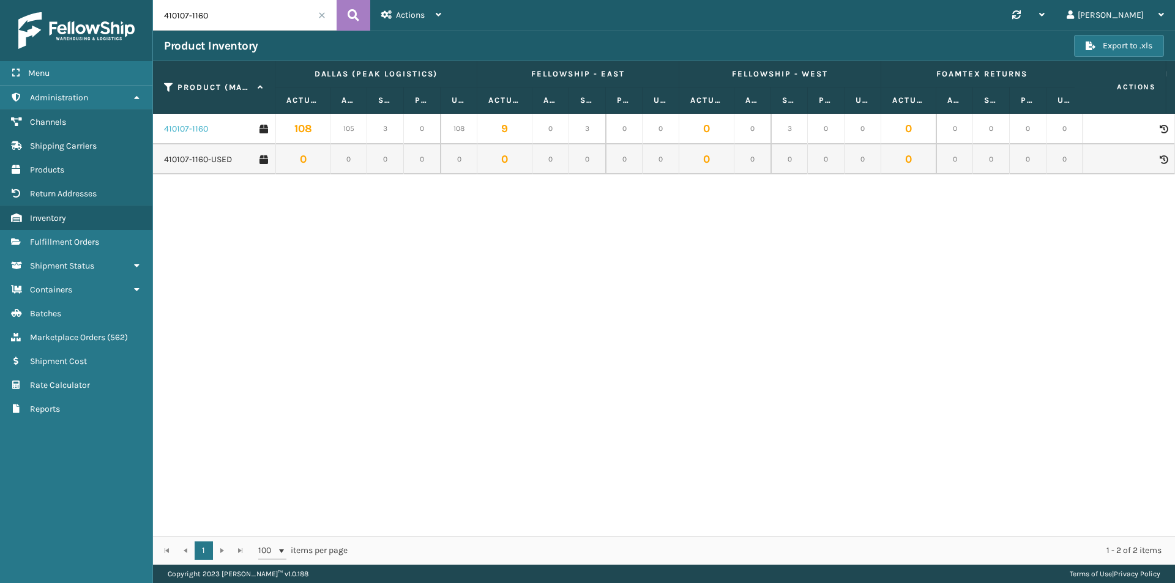
click at [194, 129] on link "410107-1160" at bounding box center [186, 129] width 44 height 12
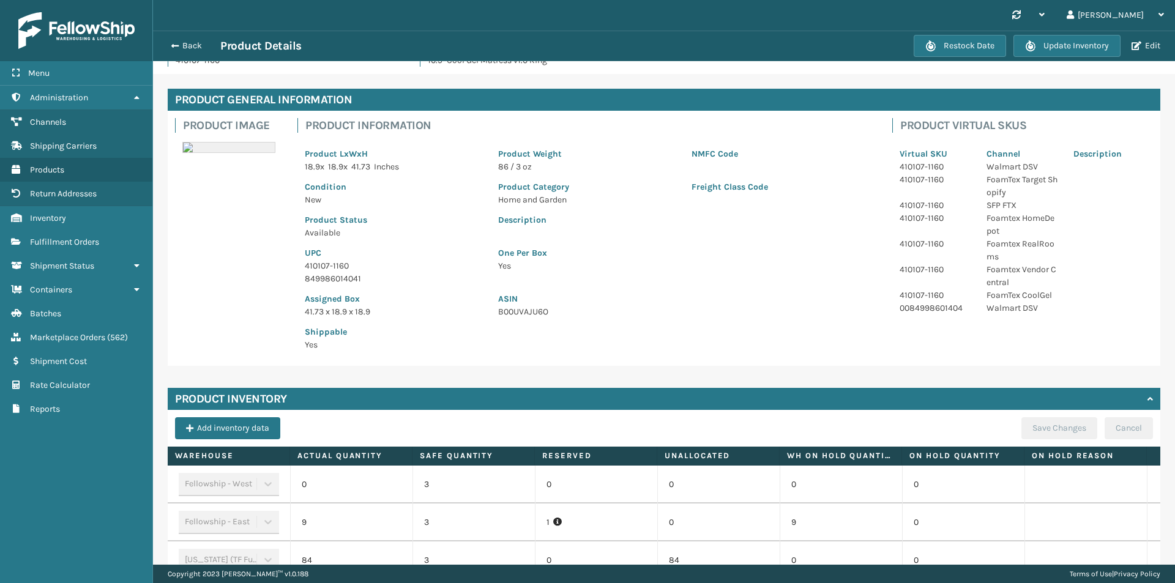
scroll to position [26, 0]
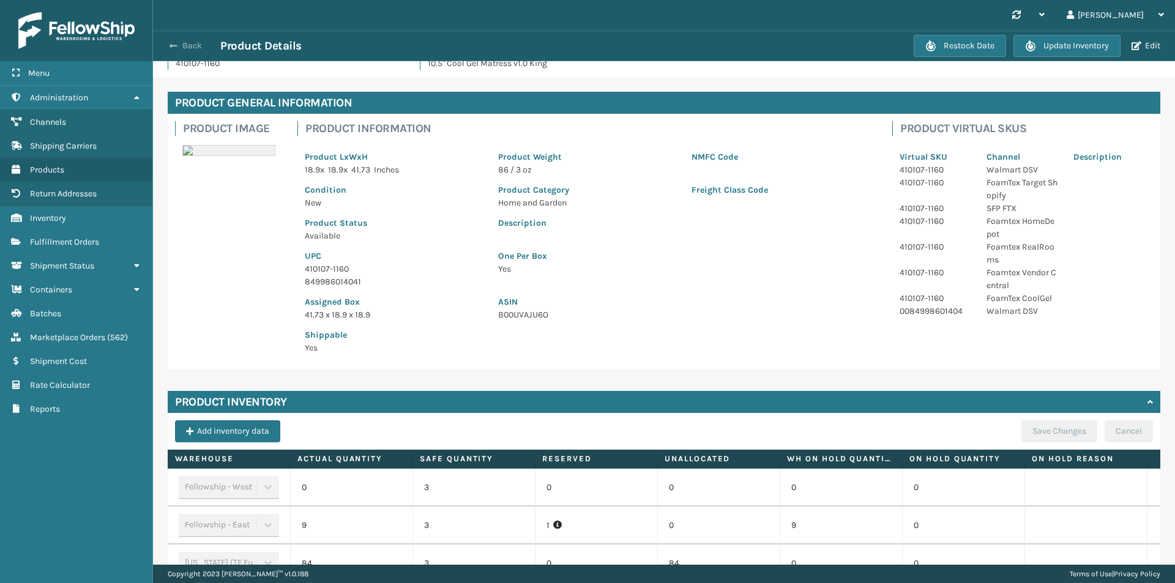
click at [188, 47] on button "Back" at bounding box center [192, 45] width 56 height 11
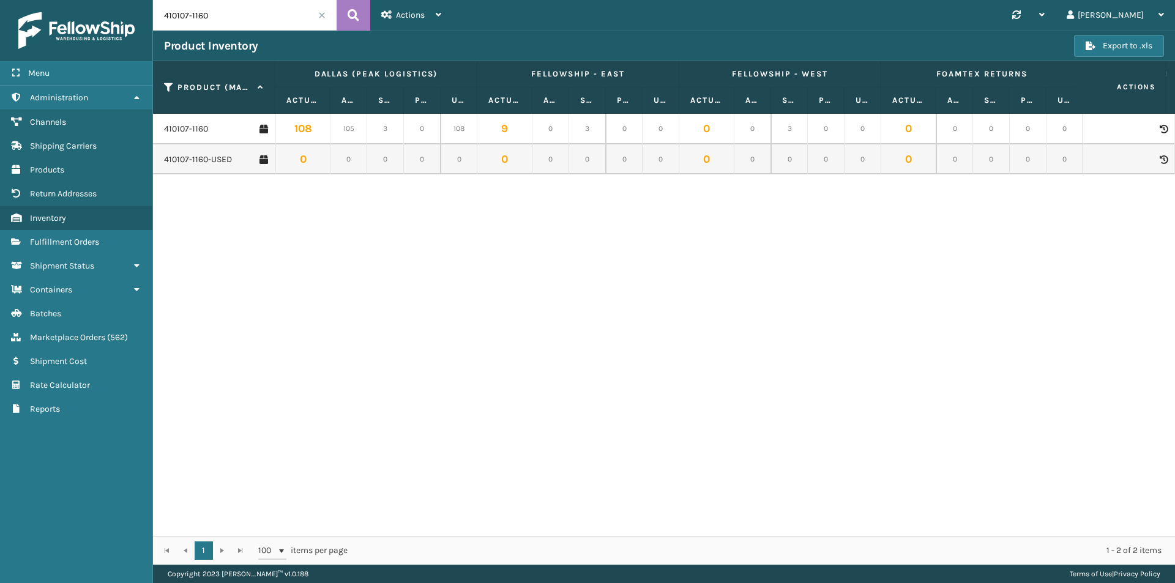
drag, startPoint x: 217, startPoint y: 15, endPoint x: 156, endPoint y: 12, distance: 60.7
click at [156, 12] on input "410107-1160" at bounding box center [245, 15] width 184 height 31
paste input "6-113"
type input "410106-1130"
click at [358, 17] on icon at bounding box center [354, 15] width 12 height 18
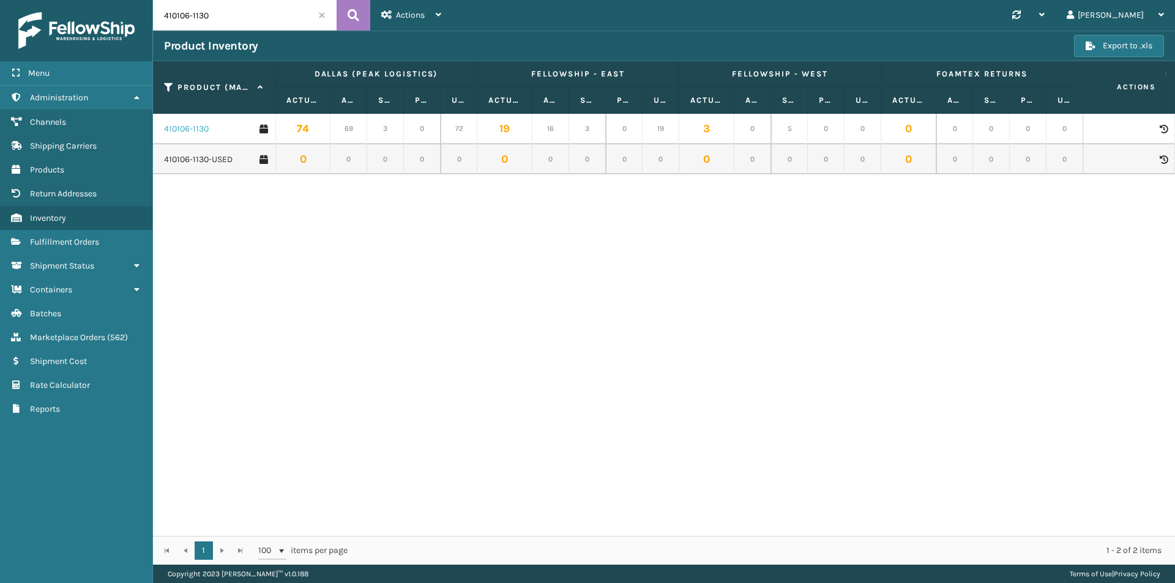
click at [199, 132] on link "410106-1130" at bounding box center [186, 129] width 45 height 12
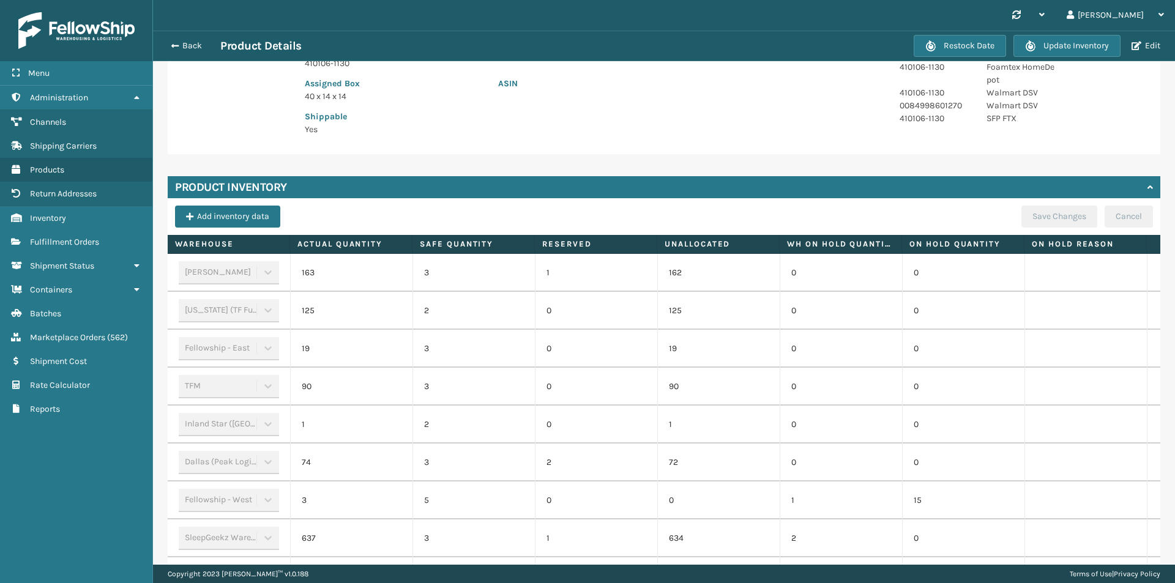
scroll to position [306, 0]
